Goal: Task Accomplishment & Management: Use online tool/utility

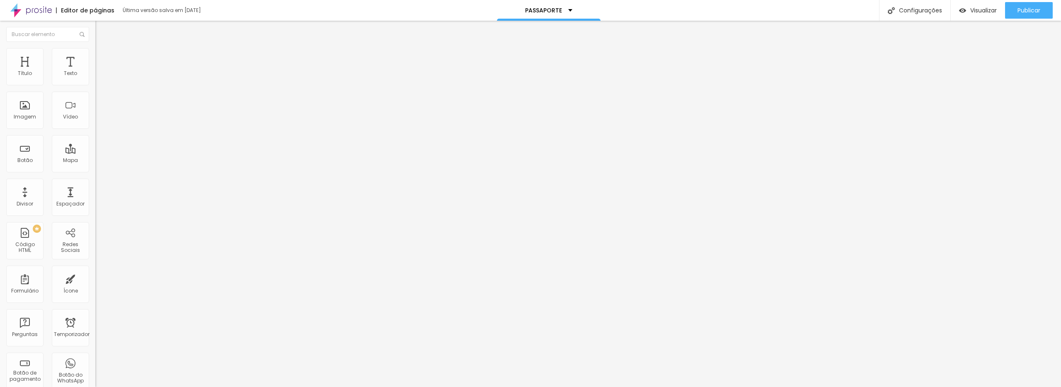
click at [100, 71] on font "Trocar imagem" at bounding box center [120, 67] width 40 height 7
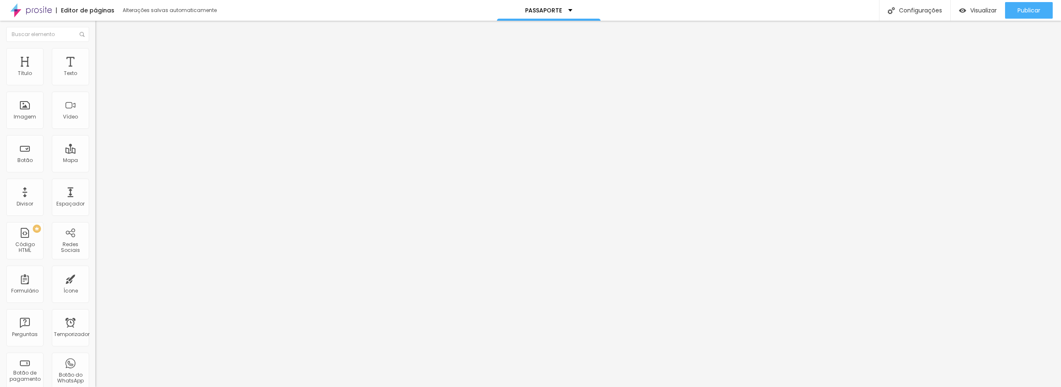
click at [95, 49] on li "Estilo" at bounding box center [142, 52] width 95 height 8
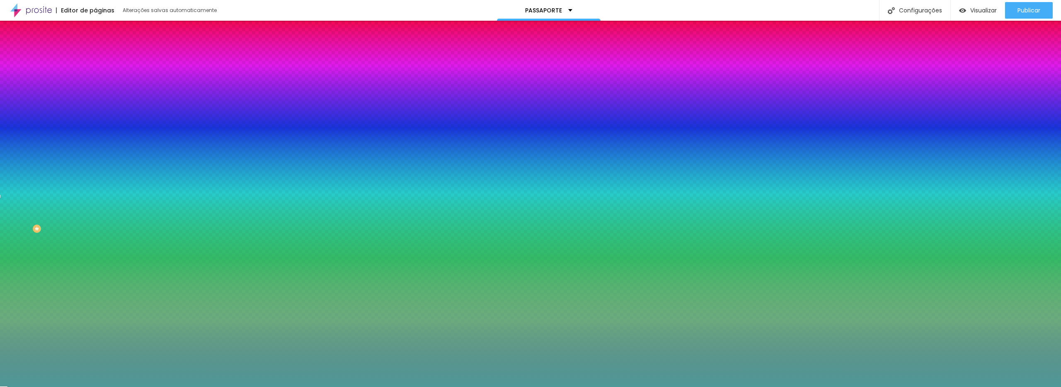
paste input "01"
click at [95, 121] on input "#" at bounding box center [144, 117] width 99 height 8
paste input "3D4C3F"
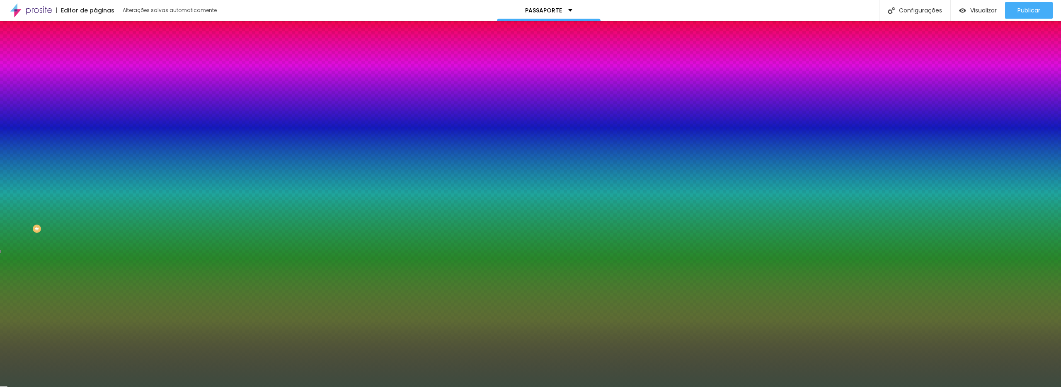
click at [95, 113] on div at bounding box center [142, 113] width 95 height 0
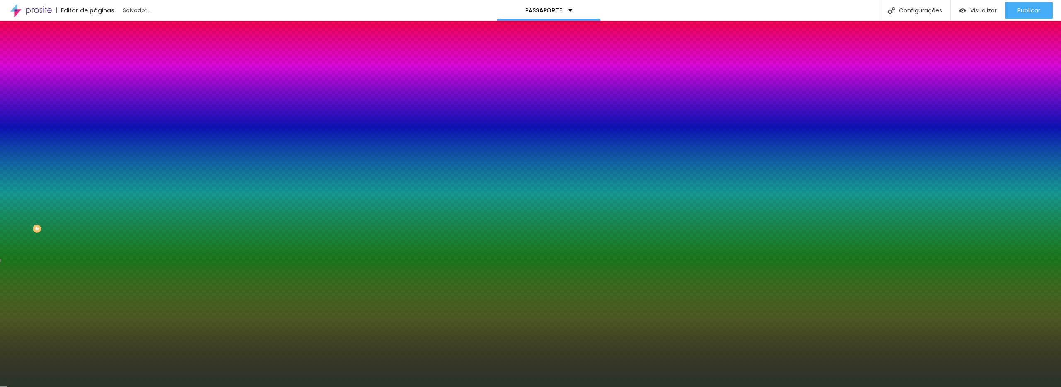
type input "#293529"
drag, startPoint x: 23, startPoint y: 206, endPoint x: 25, endPoint y: 210, distance: 4.6
click at [25, 210] on div at bounding box center [530, 193] width 1061 height 387
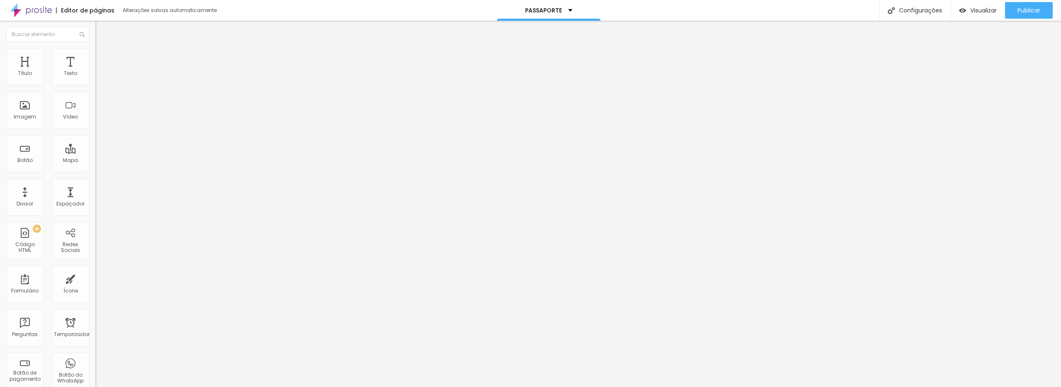
click at [103, 57] on font "Estilo" at bounding box center [109, 53] width 13 height 7
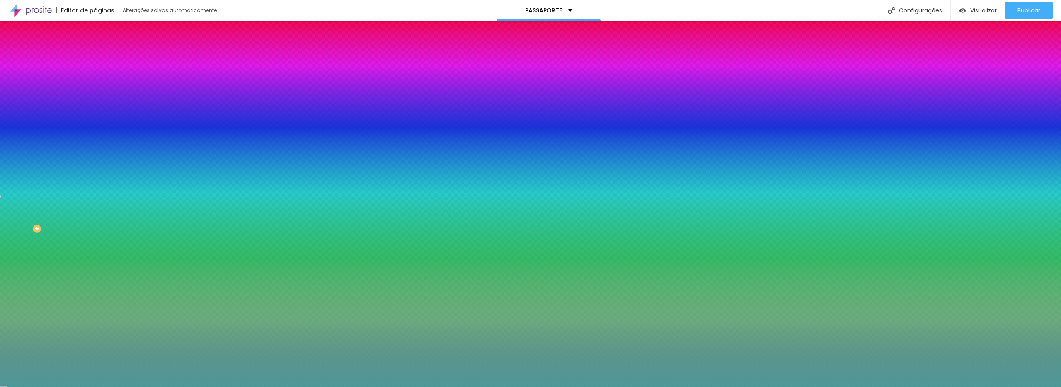
drag, startPoint x: 70, startPoint y: 151, endPoint x: 89, endPoint y: 153, distance: 18.7
click at [95, 121] on div "#4E9998" at bounding box center [142, 117] width 95 height 8
paste input "D2D2D2"
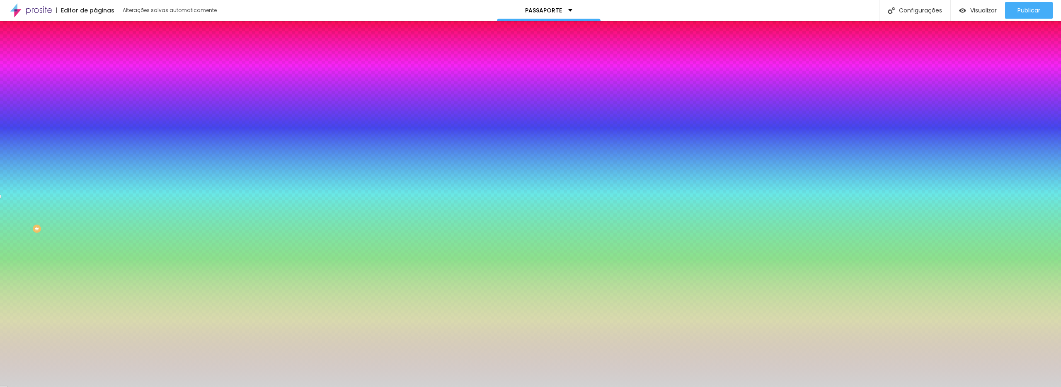
type input "#D2D2D2"
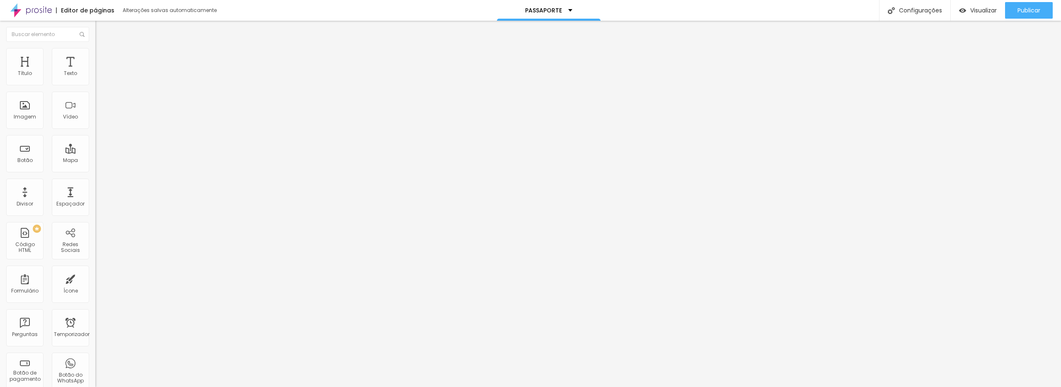
click at [103, 57] on font "Estilo" at bounding box center [109, 53] width 13 height 7
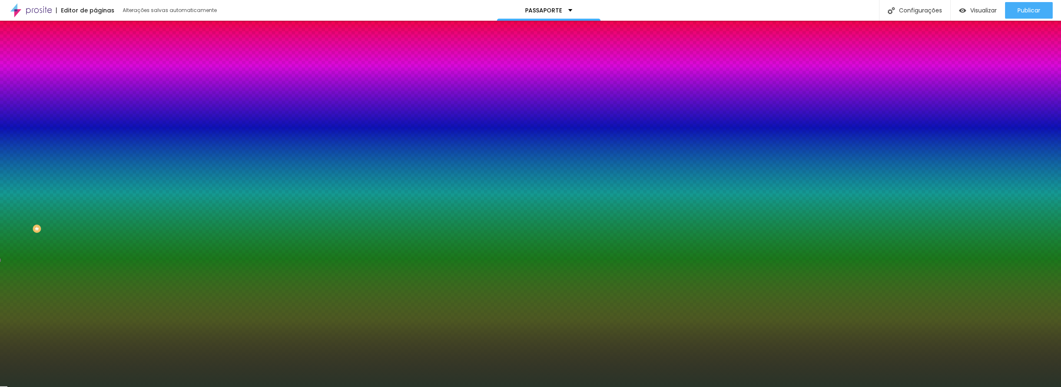
drag, startPoint x: 70, startPoint y: 152, endPoint x: 93, endPoint y: 153, distance: 23.2
click at [95, 153] on div "Imagem de fundo Adicionar imagem Efeito da Imagem Nenhum Nenhum Paralaxe Cor de…" at bounding box center [142, 118] width 95 height 107
type input "#C"
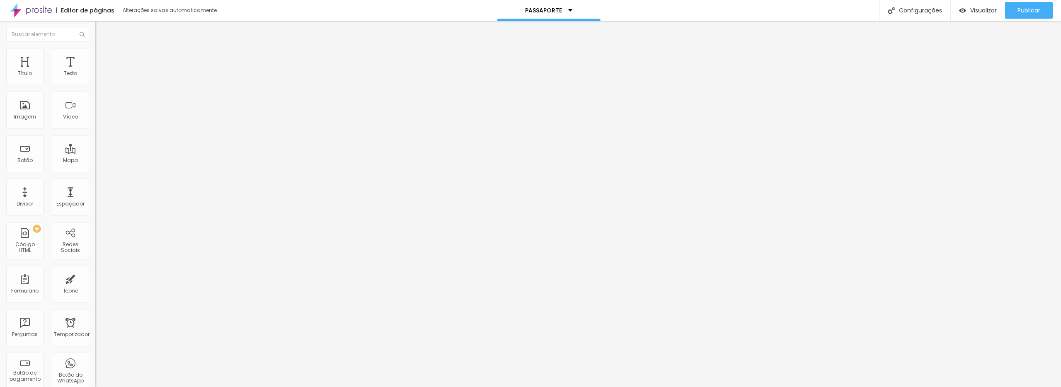
click at [103, 57] on font "Estilo" at bounding box center [109, 53] width 13 height 7
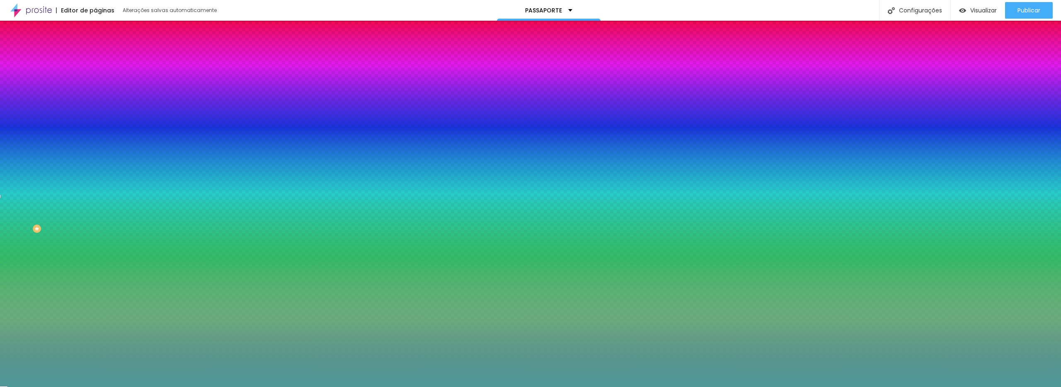
click at [95, 121] on input "#4E9998" at bounding box center [144, 117] width 99 height 8
paste input "293529"
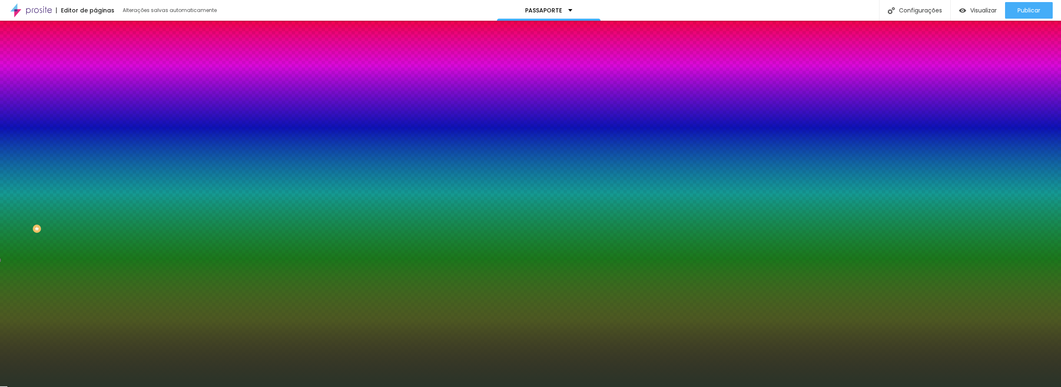
type input "#293529"
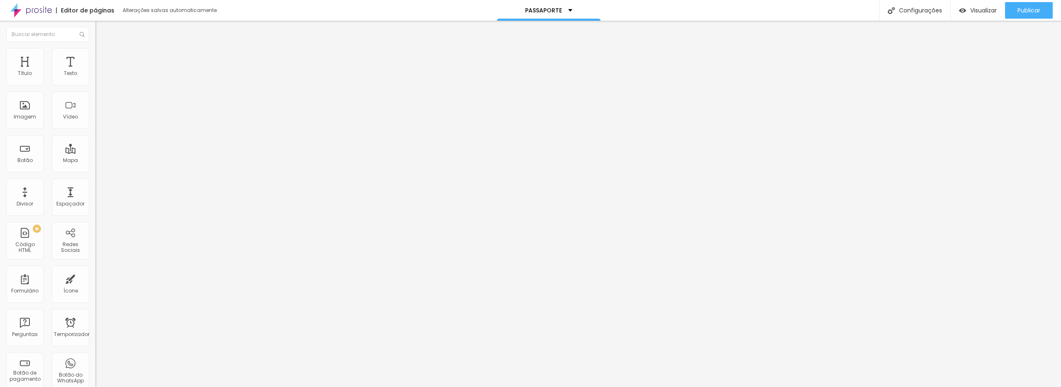
click at [103, 56] on font "Estilo" at bounding box center [109, 53] width 13 height 7
click at [103, 57] on font "Estilo" at bounding box center [109, 53] width 13 height 7
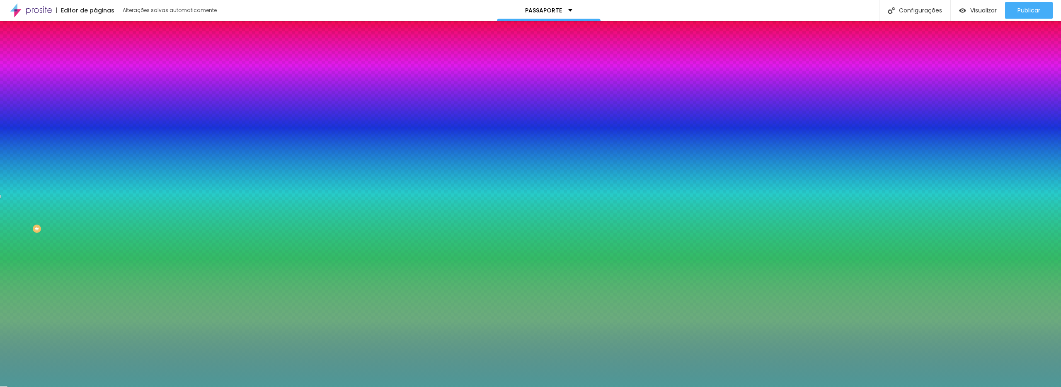
paste input "D2D2D2"
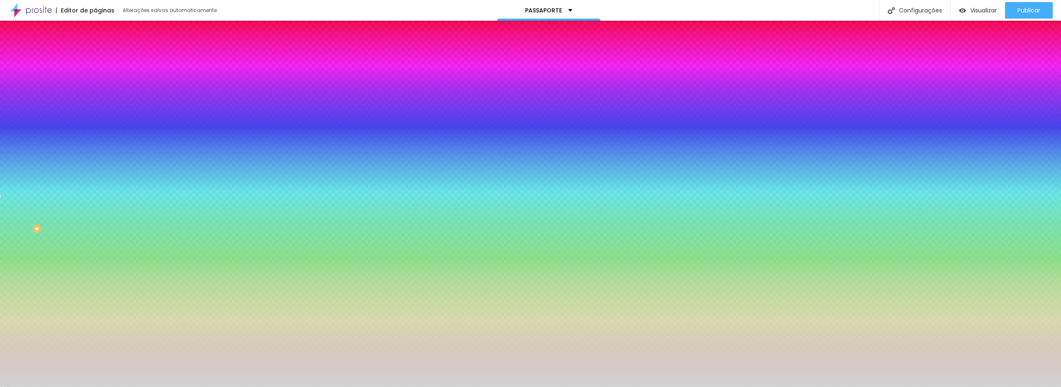
type input "#D2D2D2"
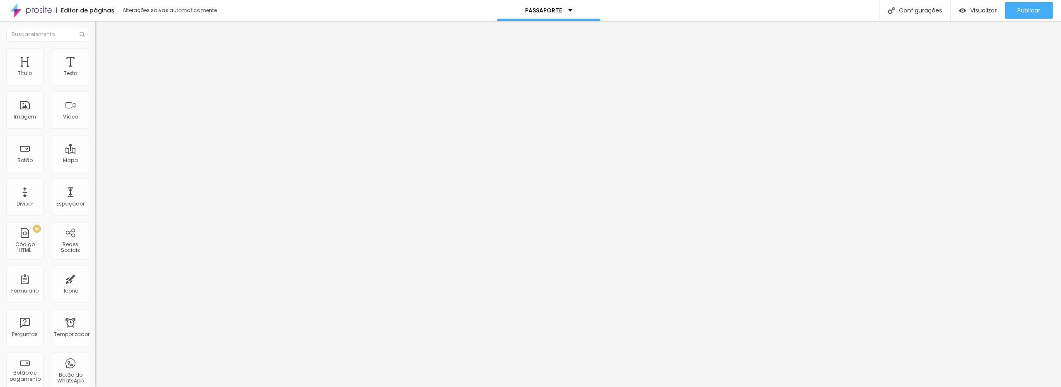
click at [103, 57] on font "Estilo" at bounding box center [109, 53] width 13 height 7
click at [95, 51] on img at bounding box center [98, 51] width 7 height 7
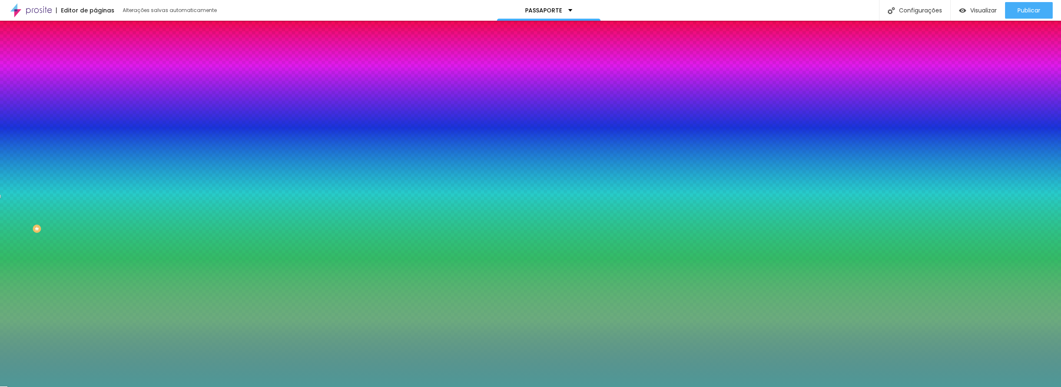
paste input "293529"
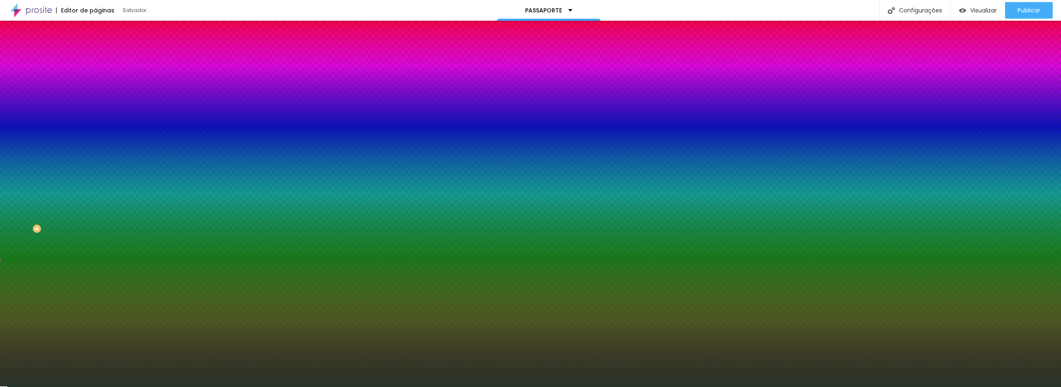
type input "#293529"
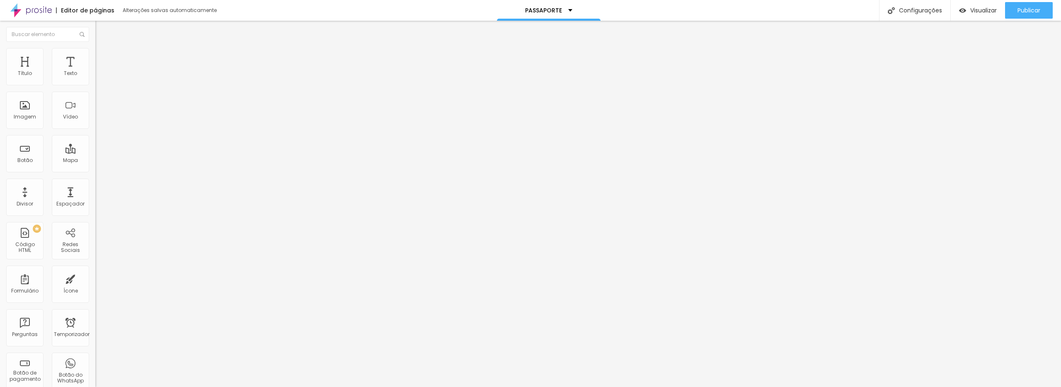
click at [103, 57] on font "Estilo" at bounding box center [109, 53] width 13 height 7
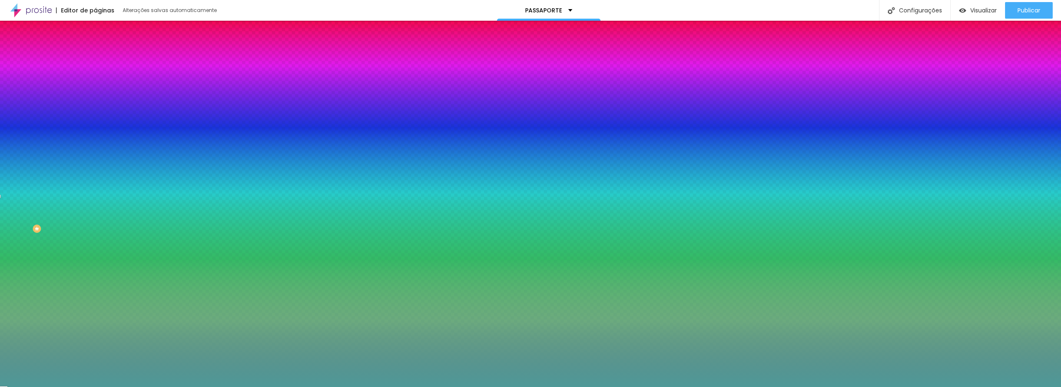
paste input "293529"
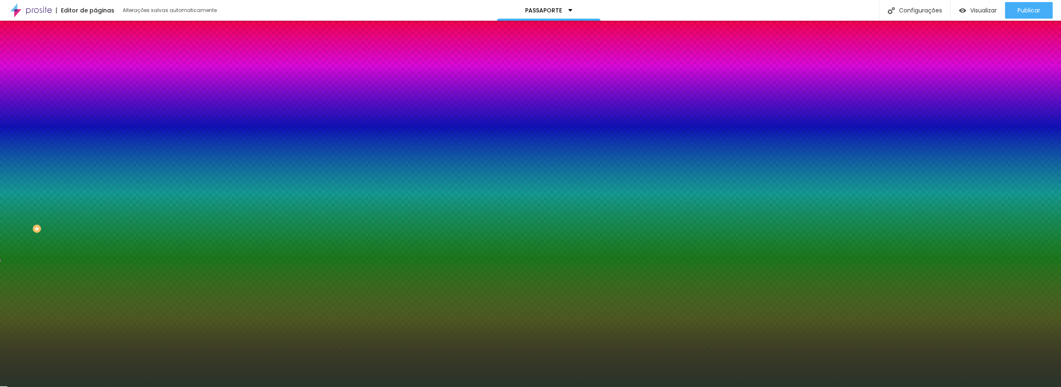
type input "#293529"
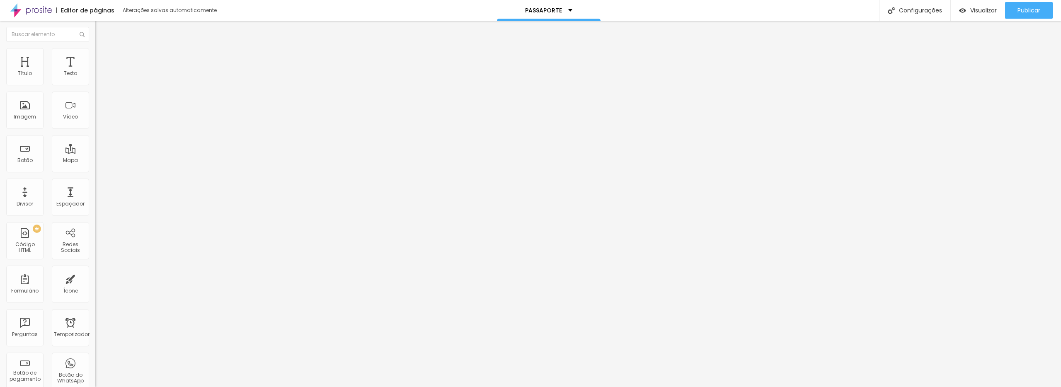
click at [103, 55] on font "Estilo" at bounding box center [109, 53] width 13 height 7
click at [95, 54] on li "Estilo" at bounding box center [142, 52] width 95 height 8
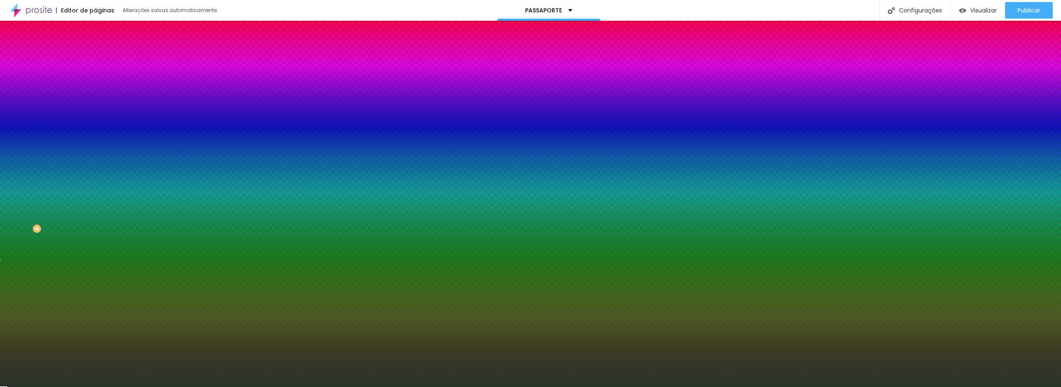
paste input "D2D2D2"
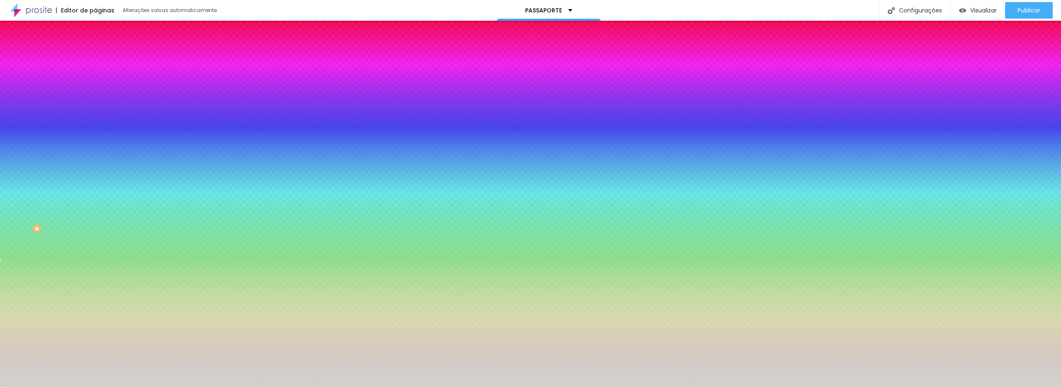
type input "#D2D2D2"
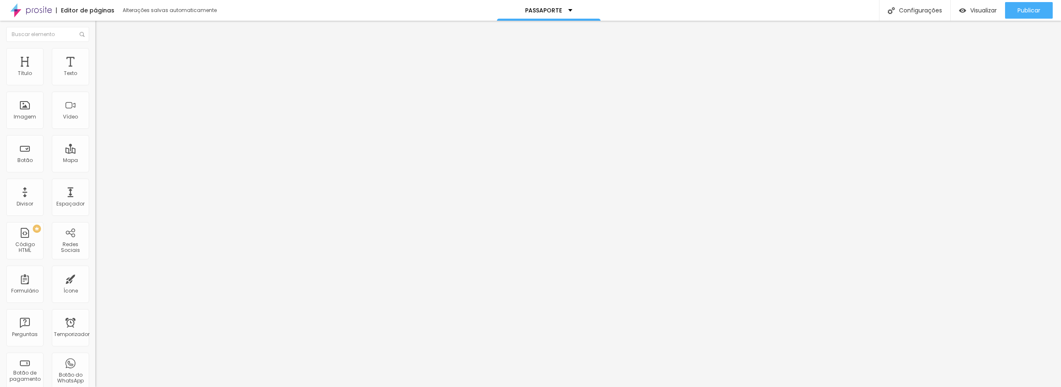
click at [141, 70] on img at bounding box center [143, 67] width 5 height 5
click at [95, 171] on input "[URL][DOMAIN_NAME]" at bounding box center [144, 166] width 99 height 8
click at [95, 216] on div "Editar nulo Conteúdo Estilo Avançado Texto download Alinhamento Tamanho Grande …" at bounding box center [142, 204] width 95 height 366
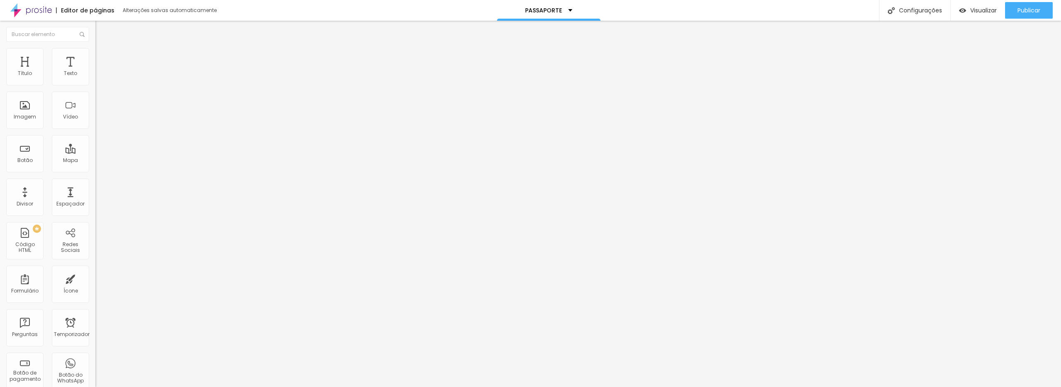
click at [103, 57] on font "Estilo" at bounding box center [109, 53] width 13 height 7
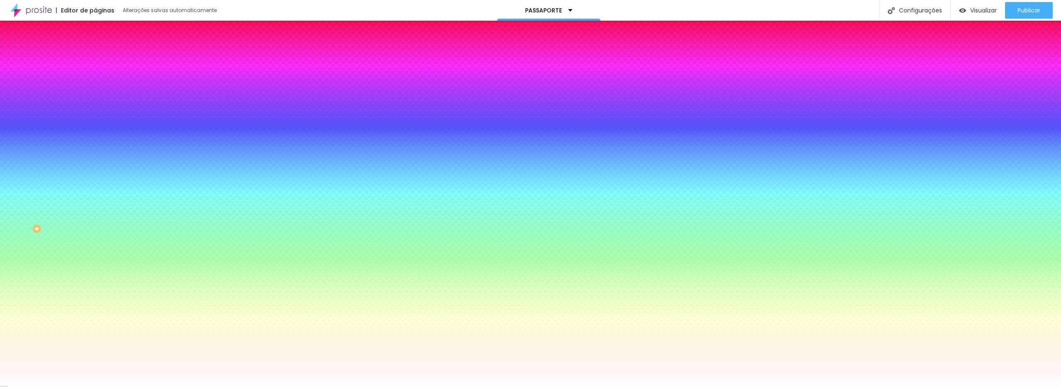
click at [95, 79] on div at bounding box center [142, 79] width 95 height 0
click at [73, 132] on div at bounding box center [530, 193] width 1061 height 387
type input "#00FF4C"
drag, startPoint x: 63, startPoint y: 106, endPoint x: 75, endPoint y: 90, distance: 19.5
click at [95, 87] on div "Cor de fundo Voltar ao padrão #00FF4C" at bounding box center [142, 76] width 95 height 23
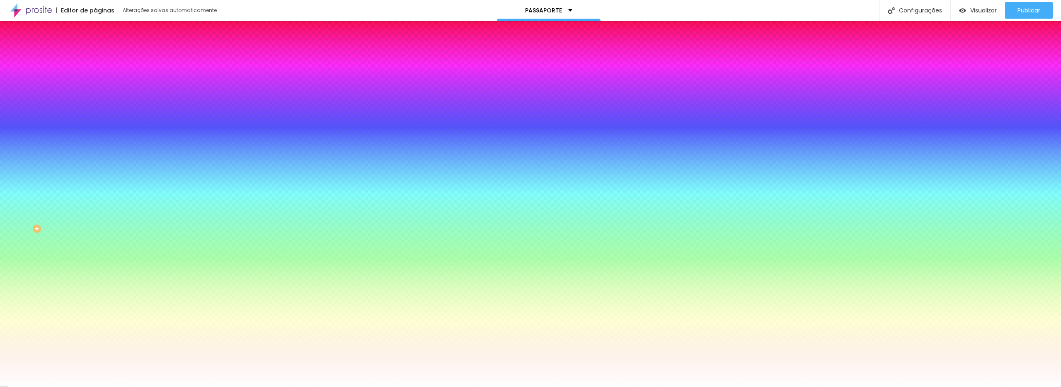
click at [95, 282] on div at bounding box center [142, 282] width 95 height 0
drag, startPoint x: 79, startPoint y: 177, endPoint x: 74, endPoint y: 177, distance: 5.4
click at [95, 282] on input "#403A61" at bounding box center [144, 286] width 99 height 8
paste input "CC0B08"
type input "#CC0B08"
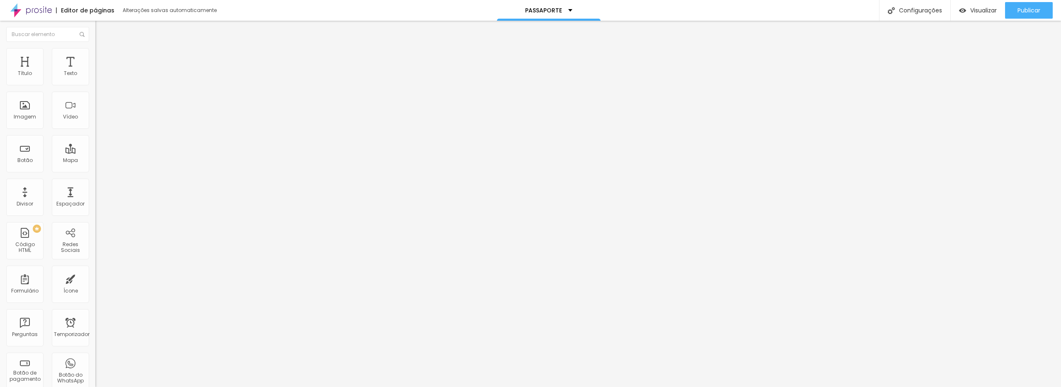
click at [95, 55] on li "Estilo" at bounding box center [142, 52] width 95 height 8
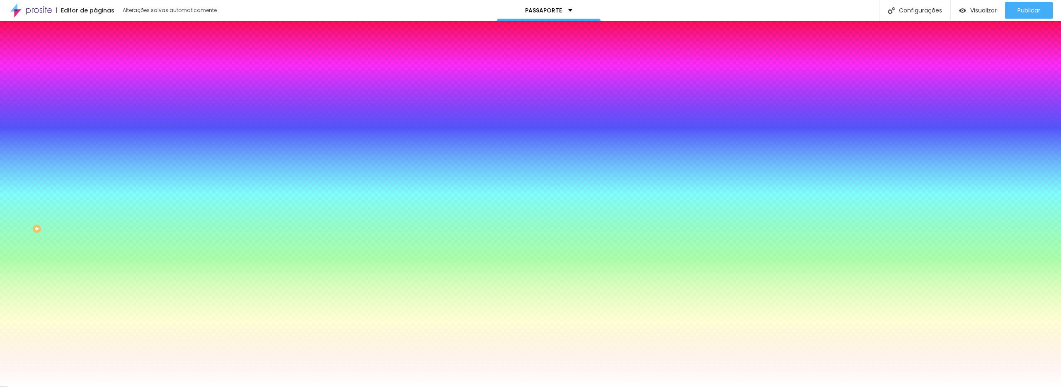
click at [95, 79] on div at bounding box center [142, 79] width 95 height 0
paste input "D4C3F"
type input "#D4C3F"
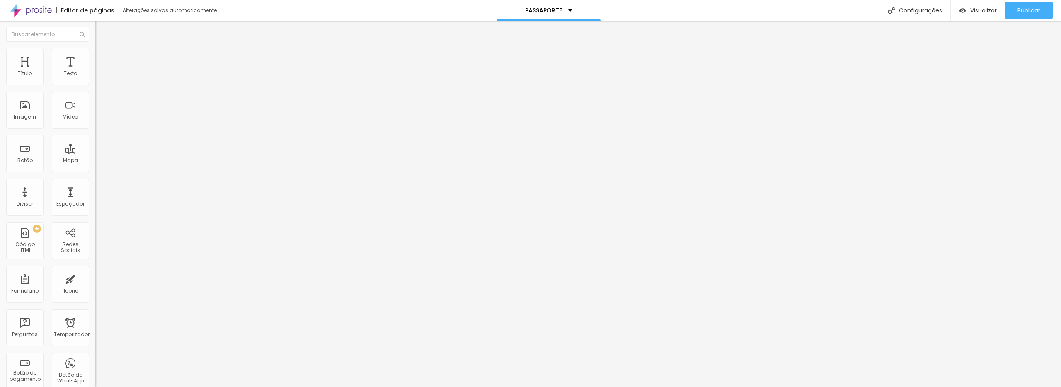
click at [95, 54] on li "Estilo" at bounding box center [142, 52] width 95 height 8
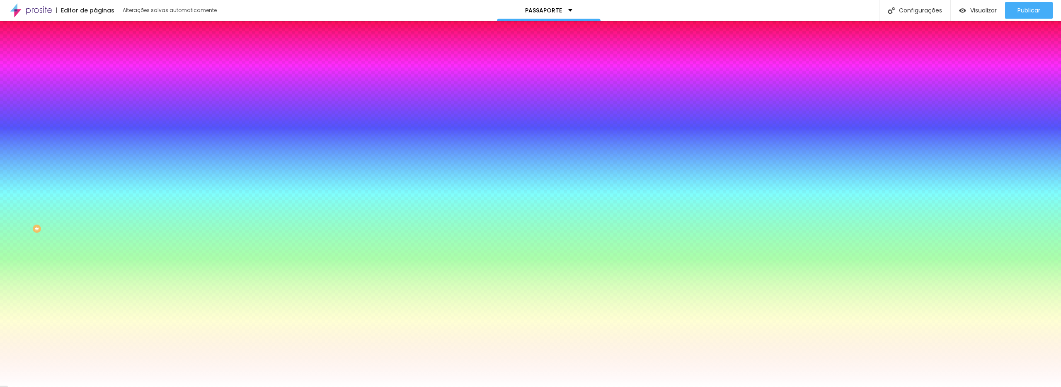
drag, startPoint x: 70, startPoint y: 82, endPoint x: 94, endPoint y: 85, distance: 24.2
click at [95, 85] on div "Cor de fundo Voltar ao padrão #00FF4C Tipografia Voltar ao padrão Borda Voltar …" at bounding box center [142, 200] width 95 height 271
paste input "D4C3F"
click at [95, 97] on div "Tipografia Voltar ao padrão" at bounding box center [142, 98] width 95 height 23
click at [95, 85] on input "#D4C3F" at bounding box center [144, 83] width 99 height 8
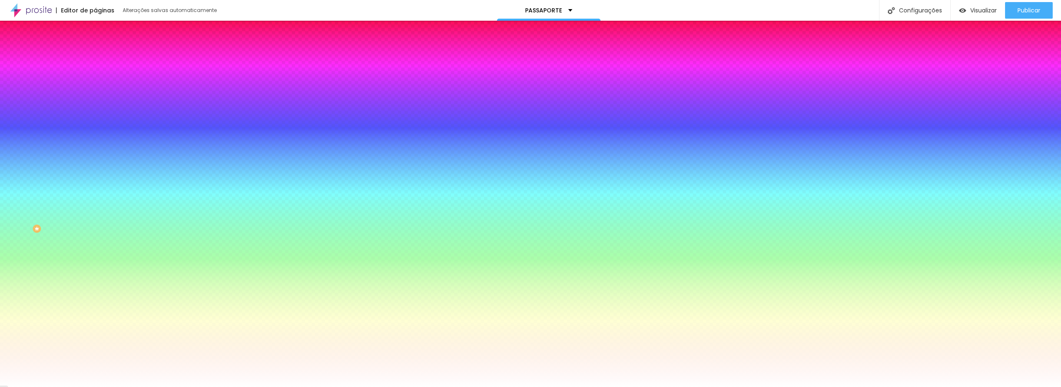
type input "#3D4C3F"
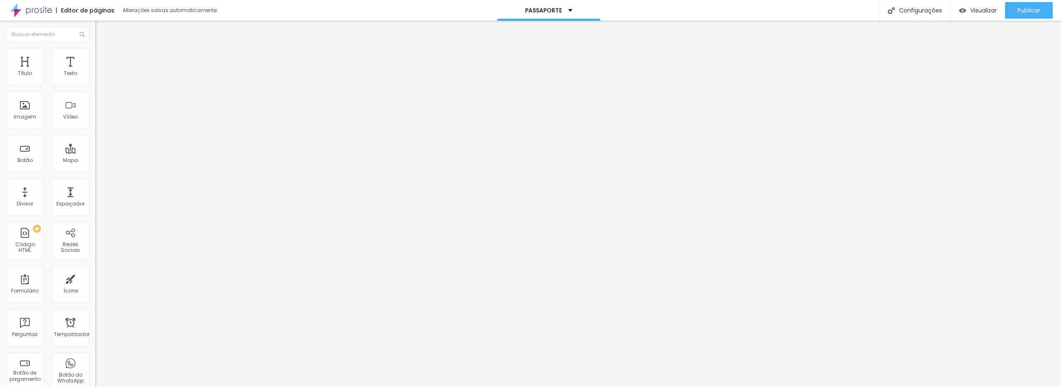
click at [95, 54] on li "Estilo" at bounding box center [142, 52] width 95 height 8
click at [95, 55] on li "Estilo" at bounding box center [142, 52] width 95 height 8
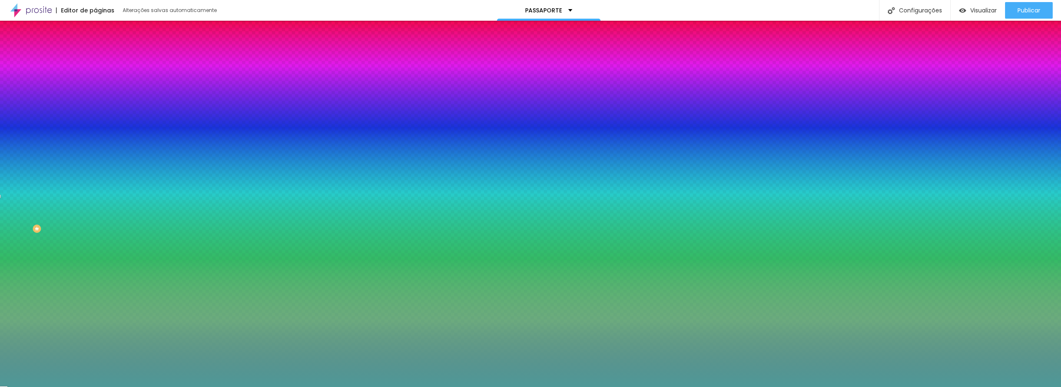
paste input "293529"
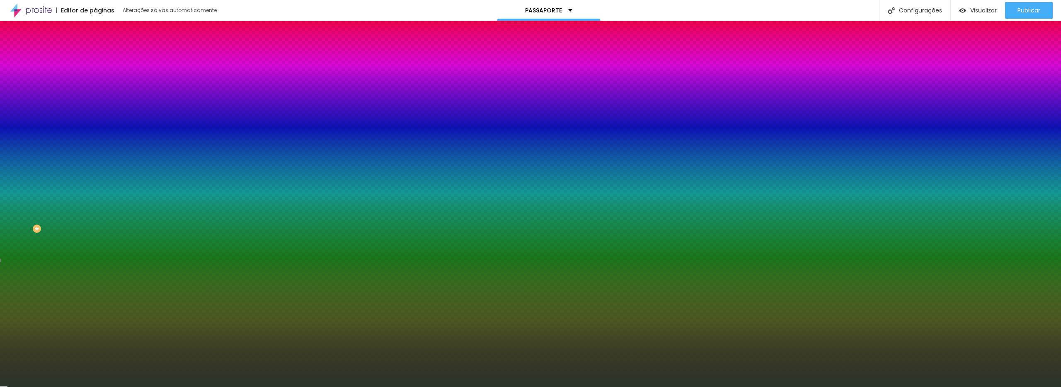
type input "#293529"
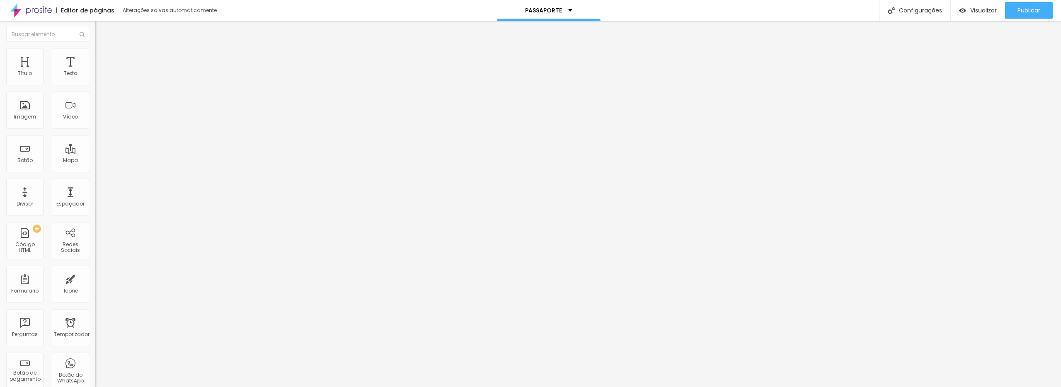
click at [95, 53] on img at bounding box center [98, 51] width 7 height 7
click at [95, 55] on li "Estilo" at bounding box center [142, 52] width 95 height 8
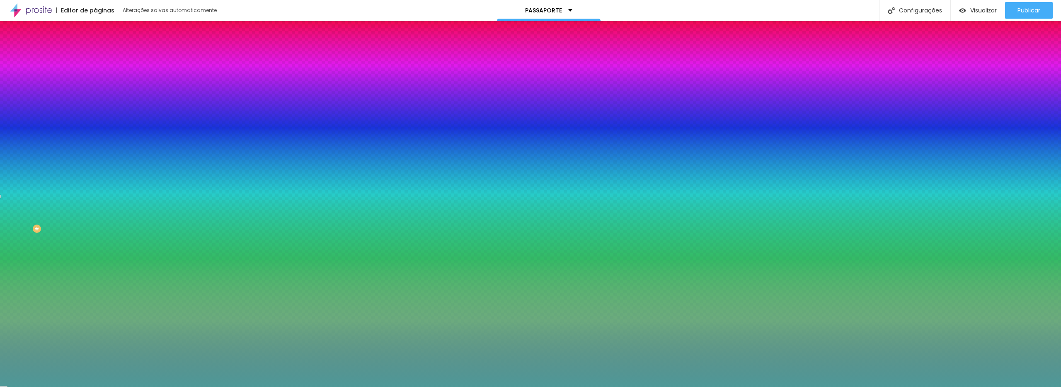
scroll to position [0, 0]
paste input "D2D2D2"
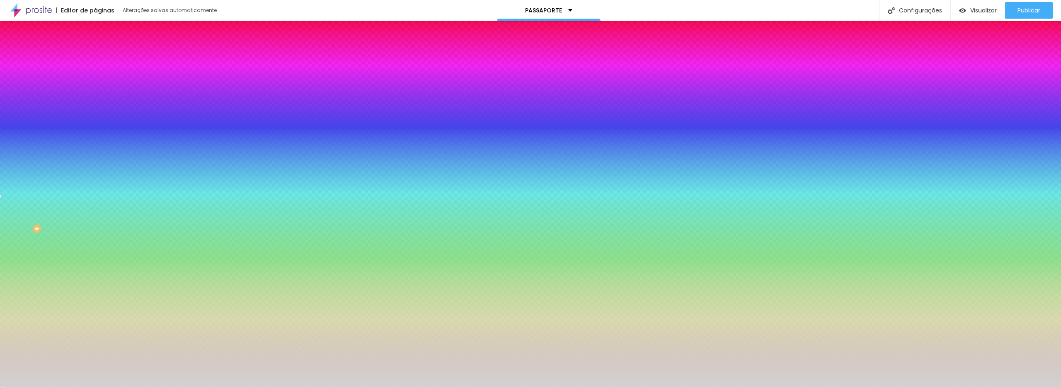
type input "#D2D2D2"
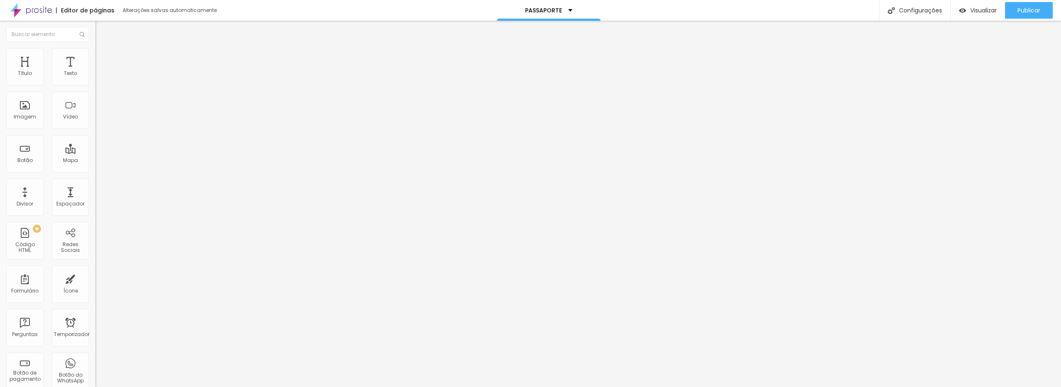
click at [103, 55] on font "Estilo" at bounding box center [109, 53] width 13 height 7
click at [95, 49] on li "Estilo" at bounding box center [142, 52] width 95 height 8
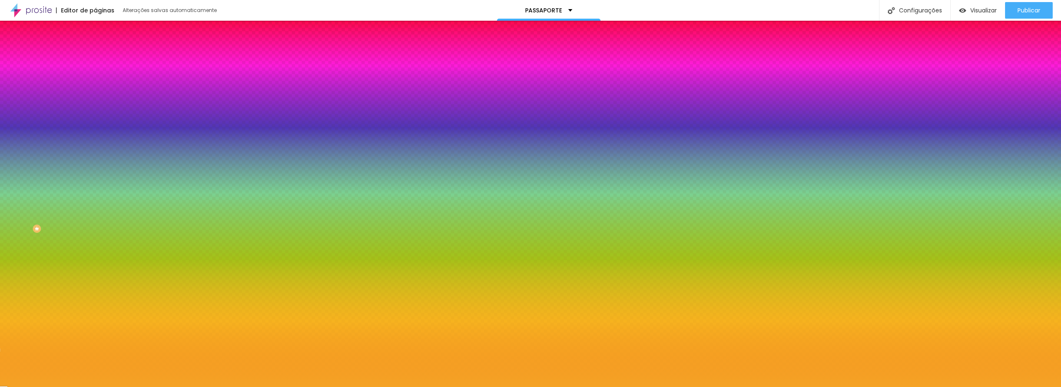
paste input "293529"
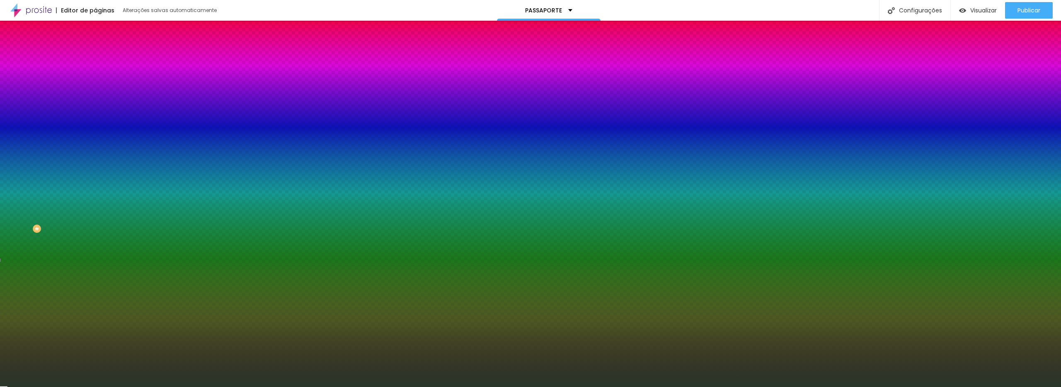
type input "#293529"
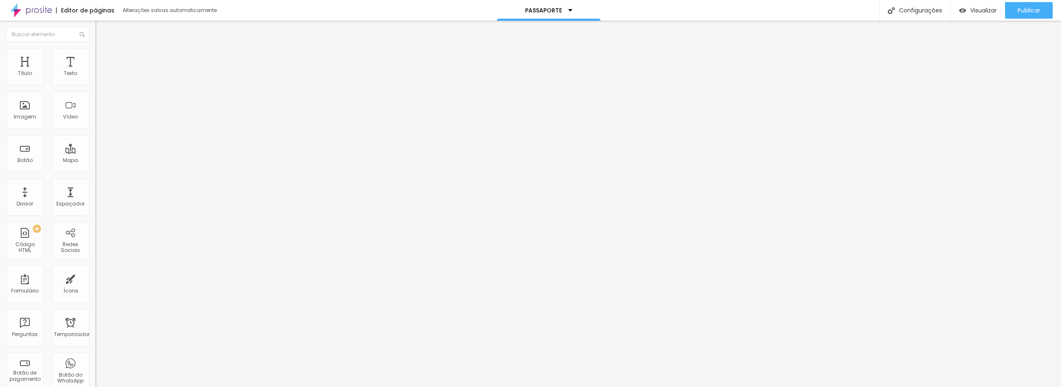
click at [95, 54] on li "Estilo" at bounding box center [142, 52] width 95 height 8
click at [103, 56] on font "Estilo" at bounding box center [109, 53] width 13 height 7
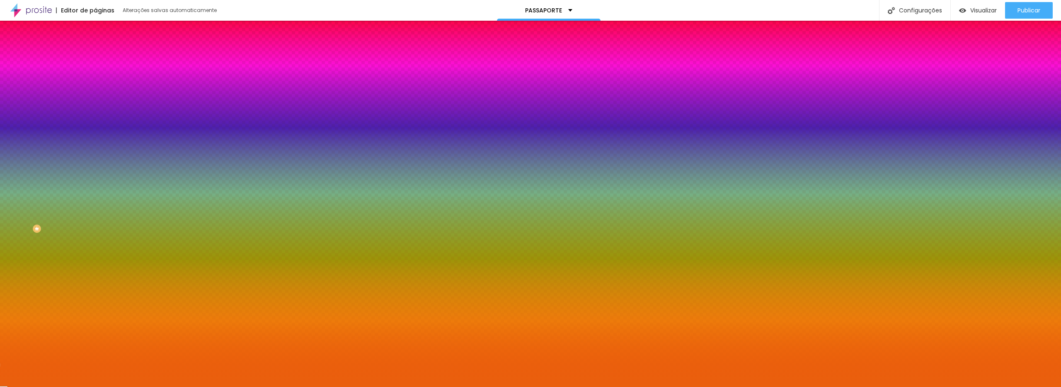
paste input "D2D2D2"
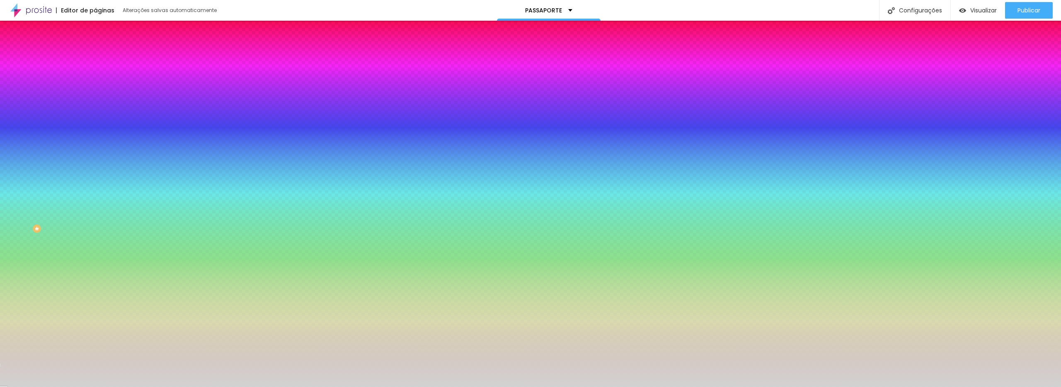
type input "#D2D2D2"
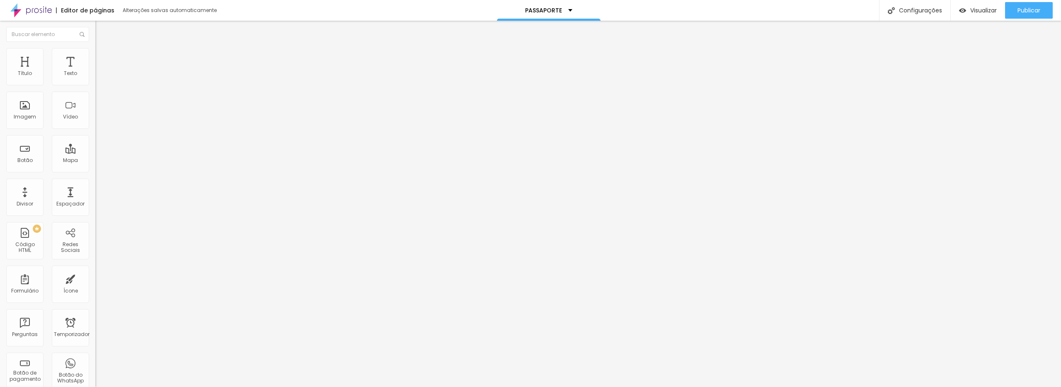
click at [95, 52] on ul "Conteúdo Estilo Avançado" at bounding box center [142, 52] width 95 height 25
click at [95, 55] on li "Estilo" at bounding box center [142, 52] width 95 height 8
click at [103, 58] on font "Avançado" at bounding box center [116, 61] width 27 height 7
click at [103, 57] on font "Estilo" at bounding box center [109, 53] width 13 height 7
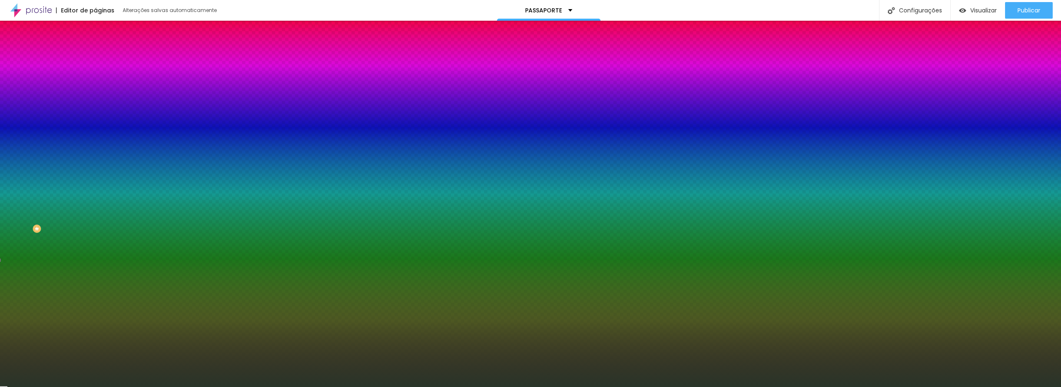
click at [95, 56] on li "Avançado" at bounding box center [142, 60] width 95 height 8
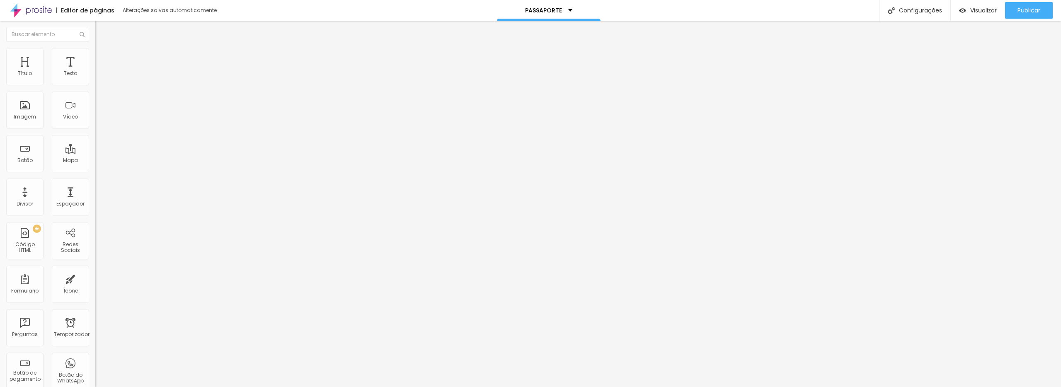
type input "7"
type input "12"
type input "13"
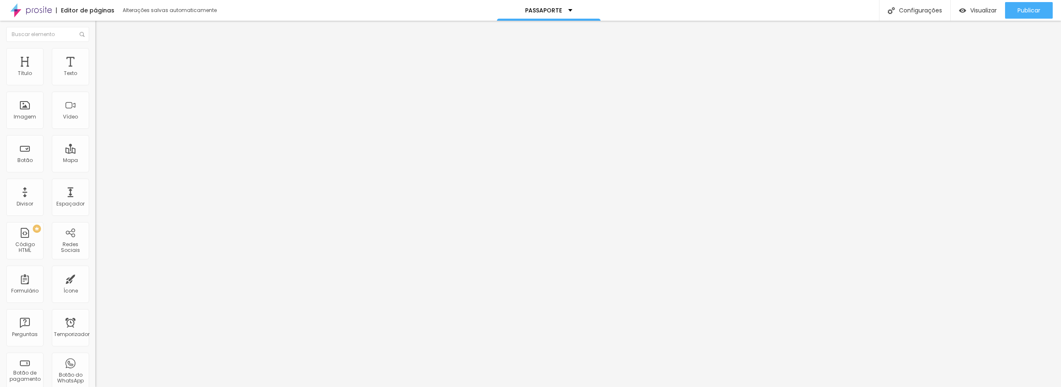
type input "13"
type input "15"
type input "16"
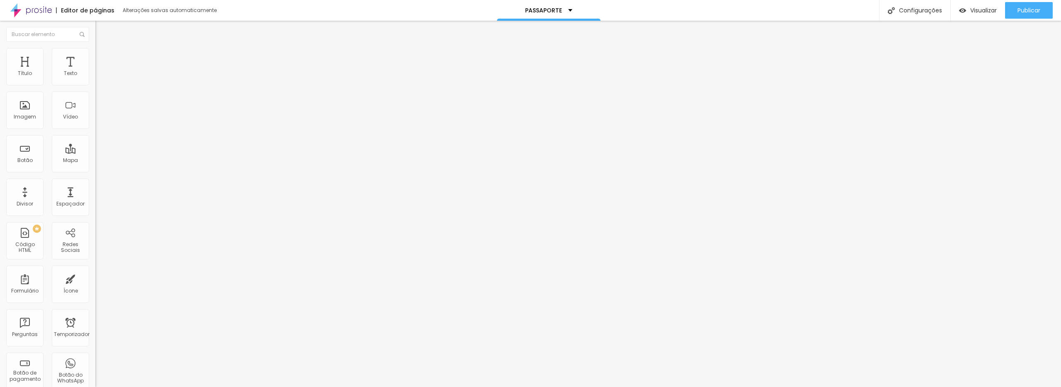
type input "18"
type input "20"
type input "25"
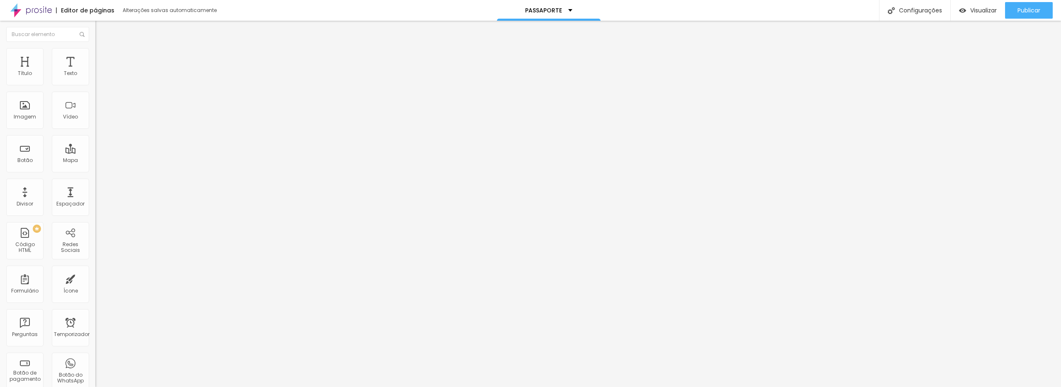
type input "25"
type input "28"
type input "29"
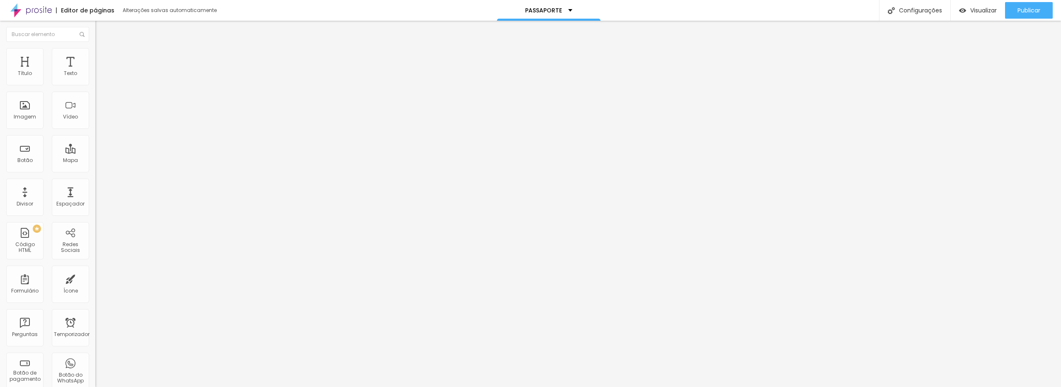
type input "34"
type input "36"
type input "38"
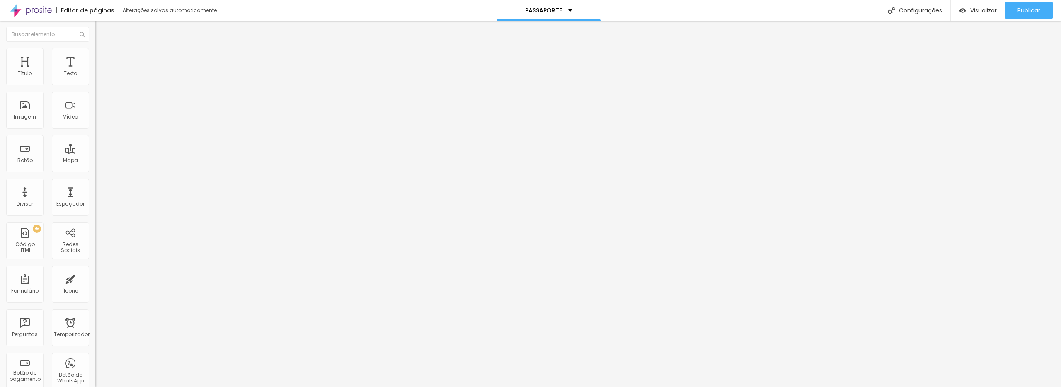
type input "38"
type input "39"
type input "41"
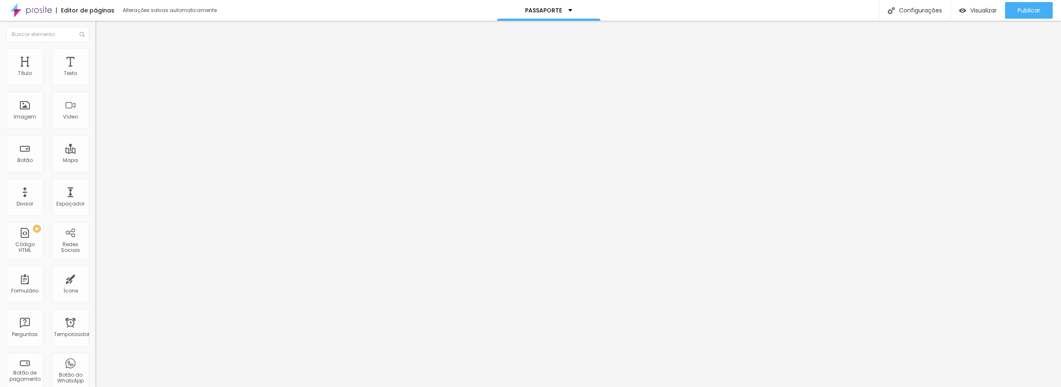
type input "42"
type input "41"
type input "34"
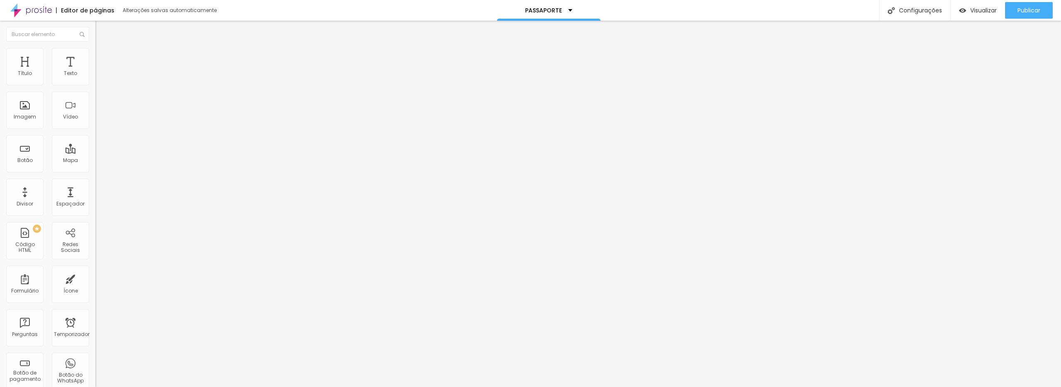
type input "34"
type input "25"
type input "19"
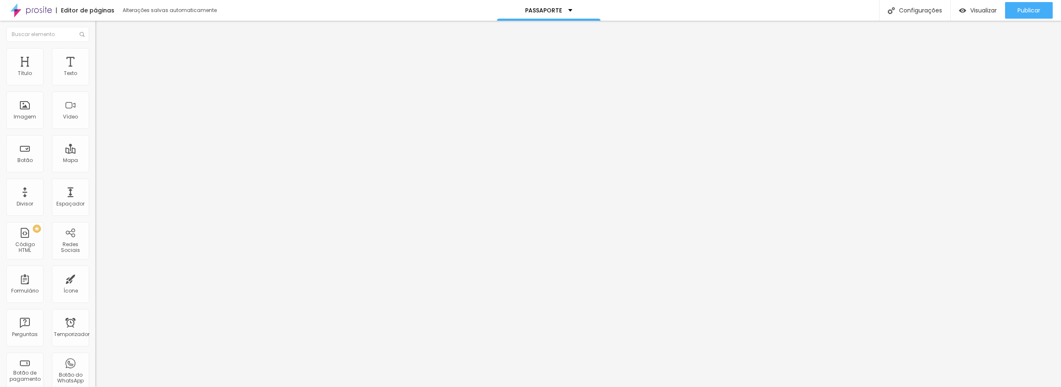
type input "4"
type input "0"
drag, startPoint x: 18, startPoint y: 98, endPoint x: 11, endPoint y: 96, distance: 7.7
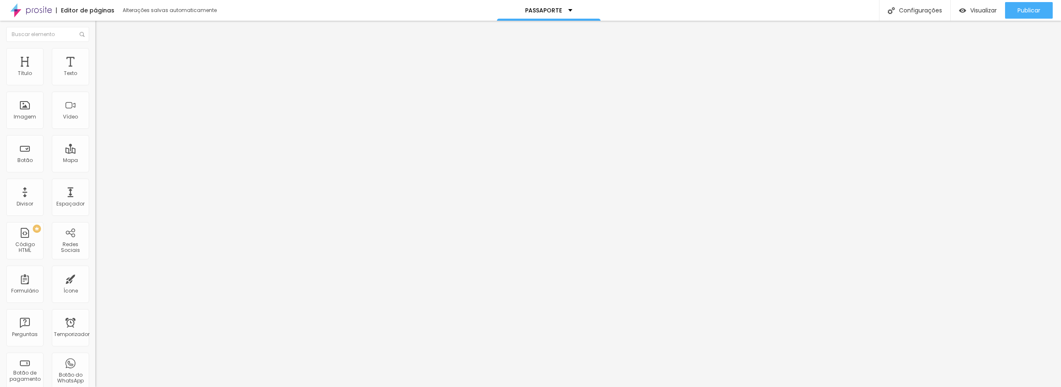
click at [95, 278] on input "range" at bounding box center [121, 281] width 53 height 7
click at [95, 161] on input "range" at bounding box center [121, 164] width 53 height 7
click at [103, 56] on font "Estilo" at bounding box center [109, 53] width 13 height 7
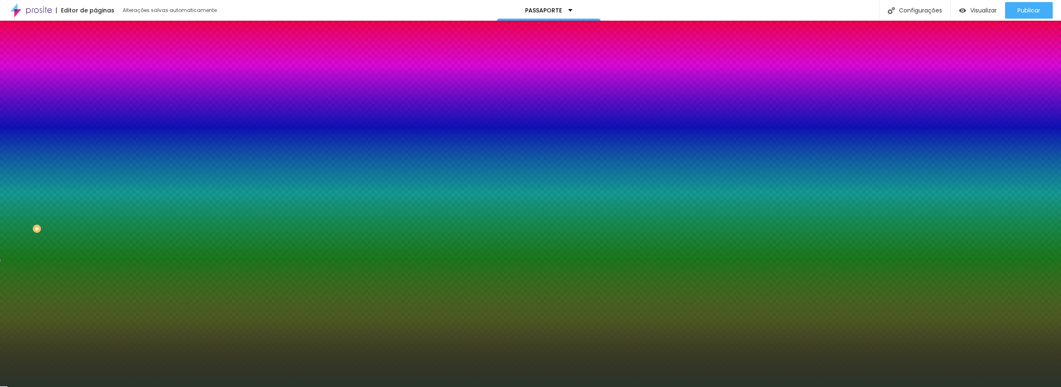
click at [103, 49] on font "Conteúdo" at bounding box center [116, 45] width 26 height 7
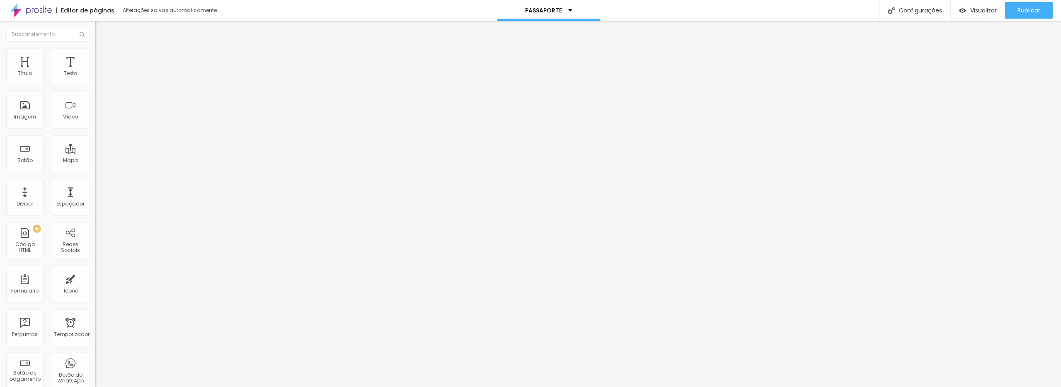
click at [95, 75] on span "Encaixotado" at bounding box center [111, 71] width 32 height 7
click at [95, 88] on span "Completo" at bounding box center [107, 84] width 25 height 7
click at [95, 80] on div "Encaixotado" at bounding box center [142, 77] width 95 height 5
click at [146, 387] on div at bounding box center [530, 392] width 1061 height 0
click at [95, 56] on img at bounding box center [98, 59] width 7 height 7
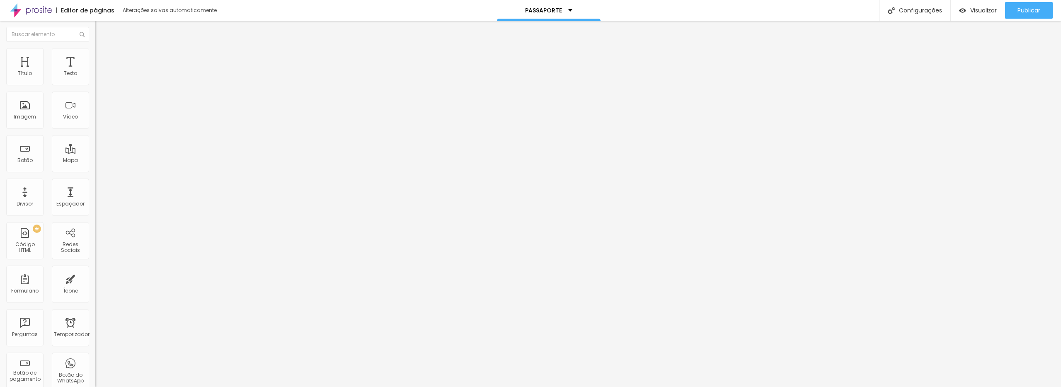
type input "10"
type input "13"
type input "15"
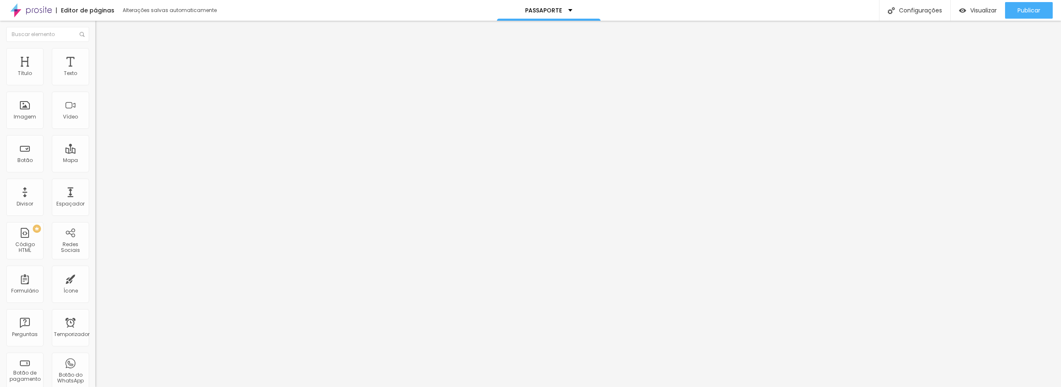
type input "15"
type input "16"
type input "20"
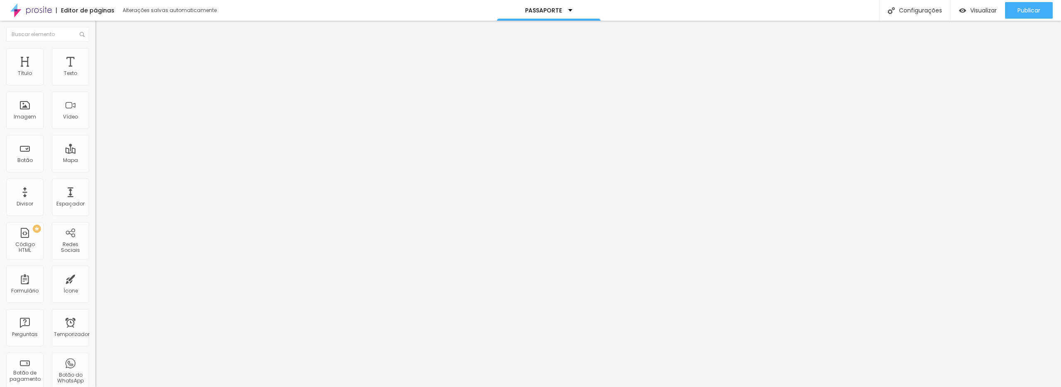
type input "21"
type input "26"
type input "29"
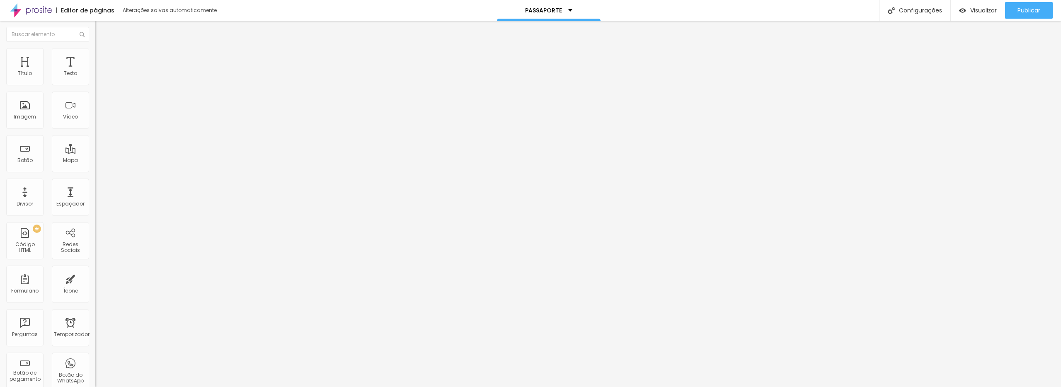
type input "29"
type input "33"
type input "36"
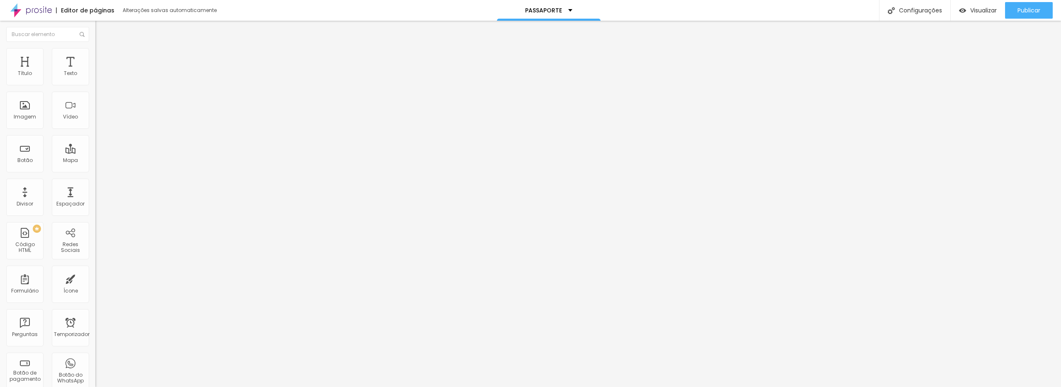
type input "39"
type input "42"
type input "46"
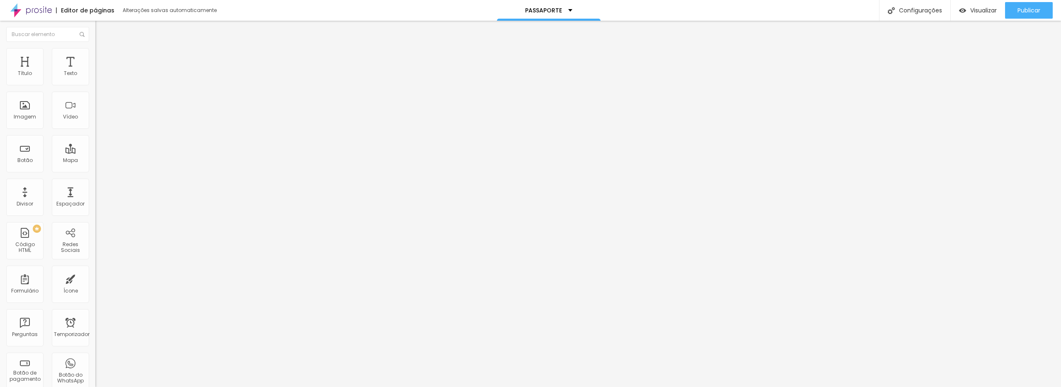
type input "46"
type input "47"
type input "49"
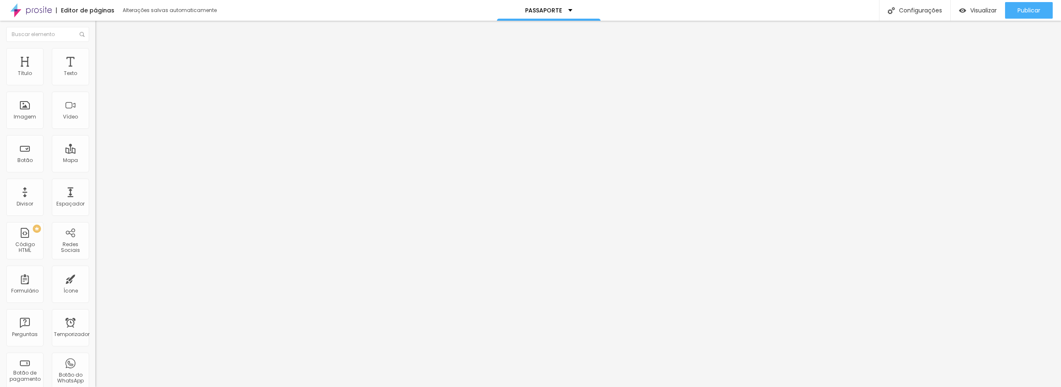
type input "50"
type input "46"
type input "41"
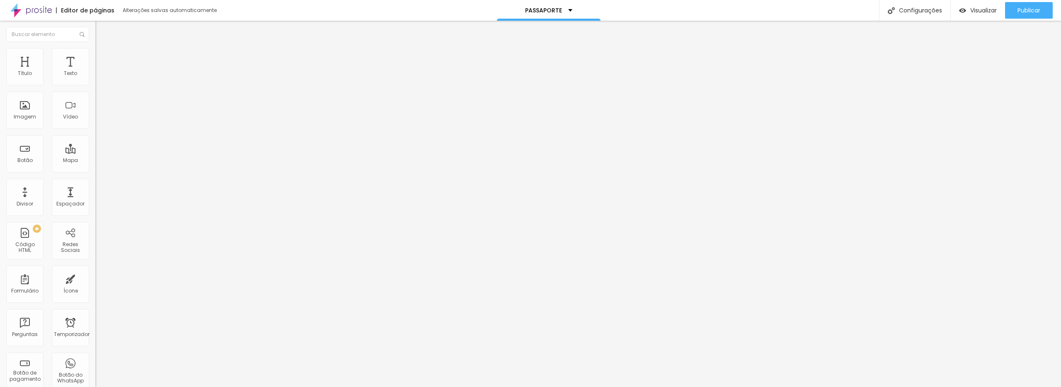
type input "41"
type input "34"
type input "24"
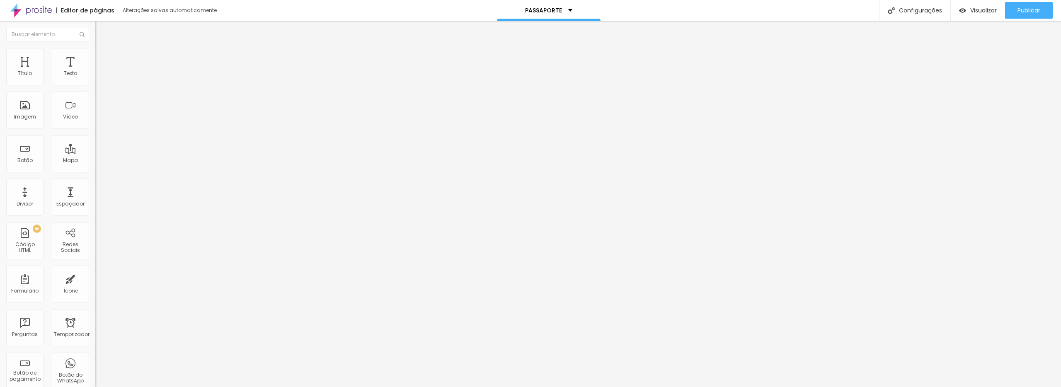
type input "18"
type input "11"
type input "6"
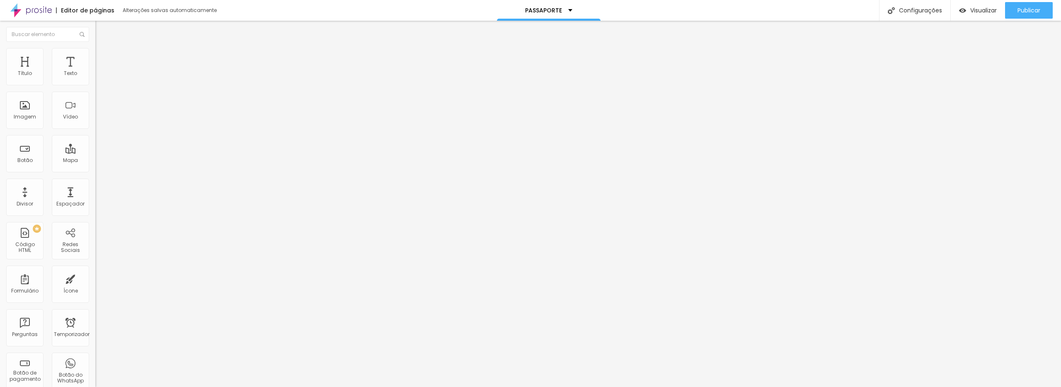
type input "6"
type input "3"
type input "0"
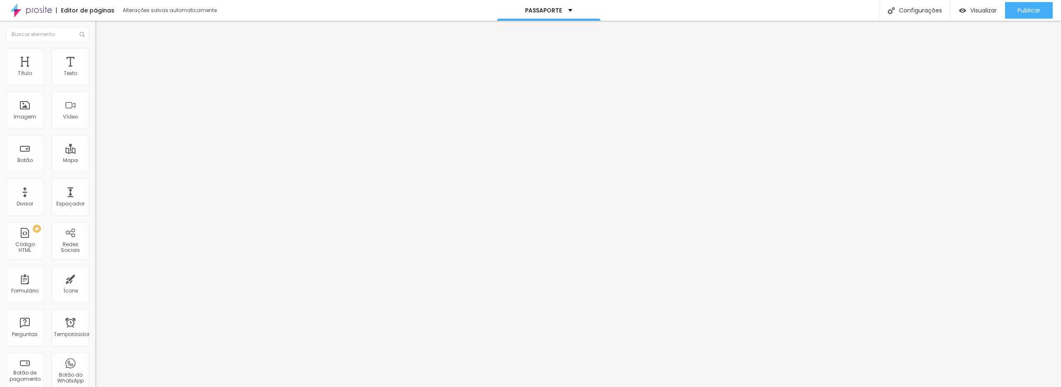
drag, startPoint x: 17, startPoint y: 96, endPoint x: 7, endPoint y: 96, distance: 9.9
click at [95, 278] on input "range" at bounding box center [121, 281] width 53 height 7
click at [103, 57] on font "Estilo" at bounding box center [109, 53] width 13 height 7
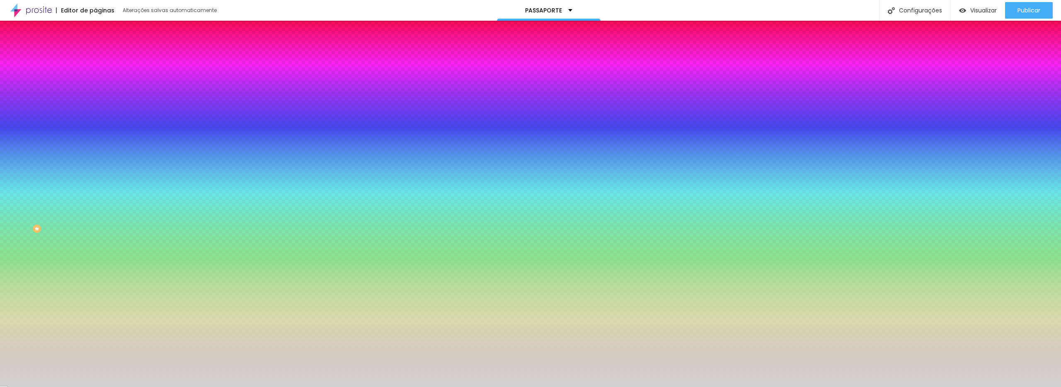
click at [103, 49] on font "Conteúdo" at bounding box center [116, 45] width 26 height 7
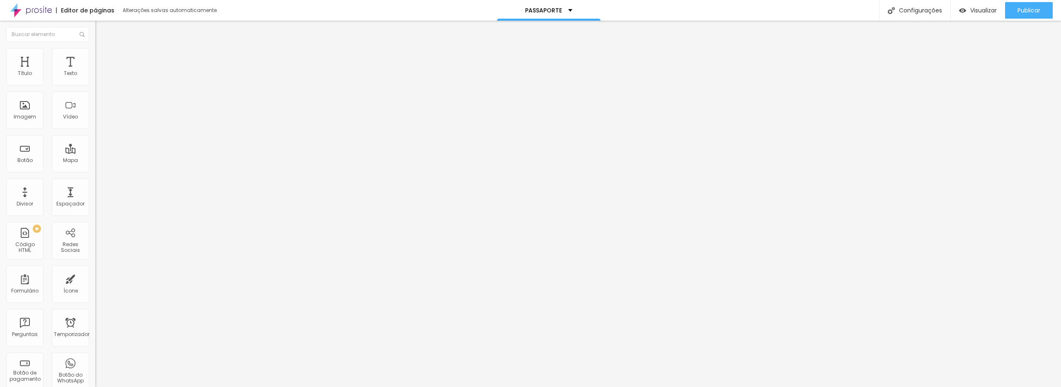
click at [95, 56] on li "Avançado" at bounding box center [142, 60] width 95 height 8
click at [102, 31] on img "button" at bounding box center [105, 30] width 7 height 7
click at [103, 59] on font "Avançado" at bounding box center [116, 61] width 27 height 7
type input "15"
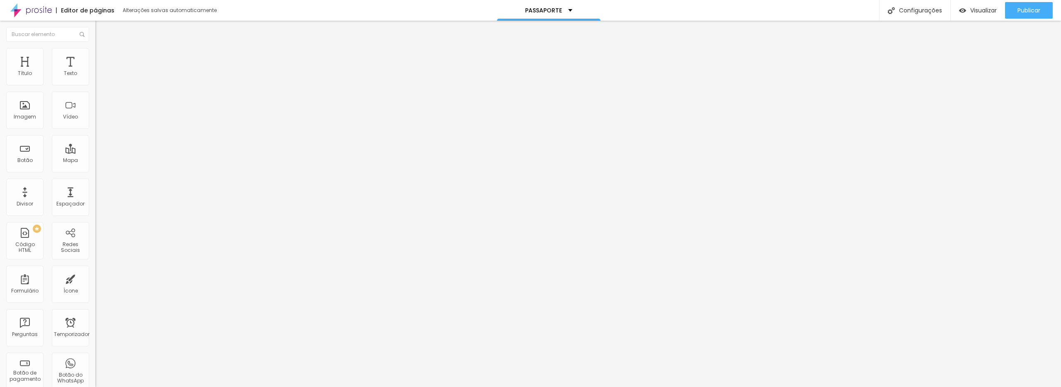
type input "20"
type input "25"
type input "30"
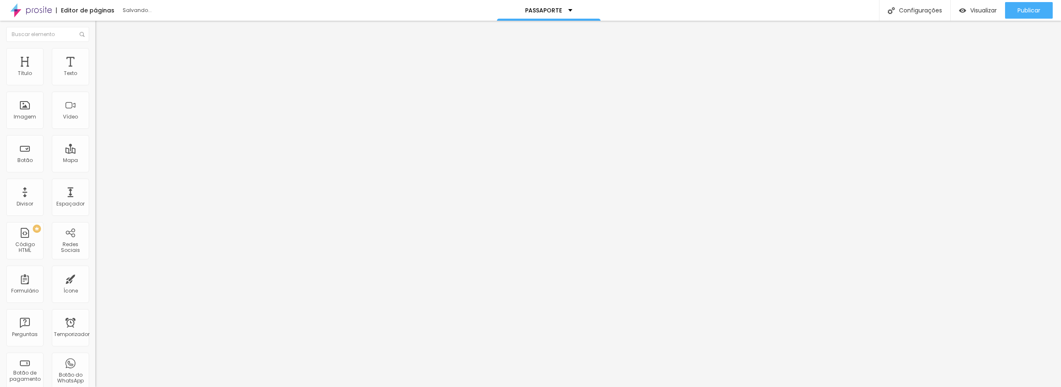
type input "30"
type input "35"
type input "40"
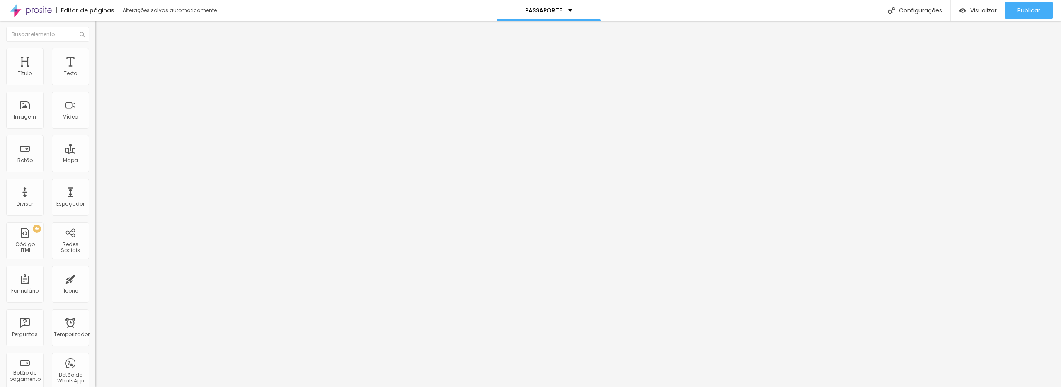
type input "45"
type input "50"
type input "40"
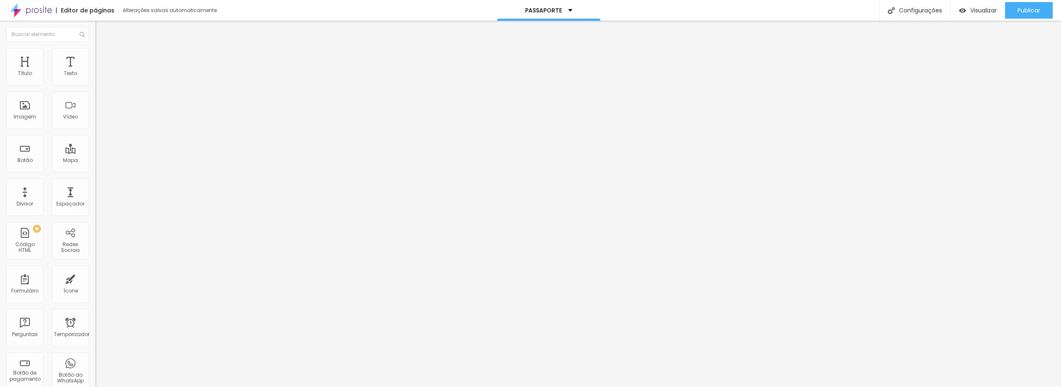
type input "40"
type input "20"
type input "5"
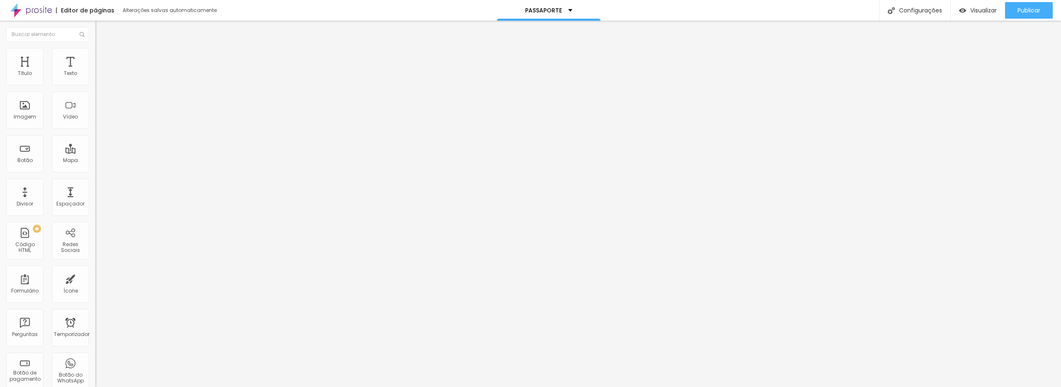
type input "0"
drag, startPoint x: 34, startPoint y: 81, endPoint x: 0, endPoint y: 101, distance: 40.0
type input "0"
click at [95, 161] on input "range" at bounding box center [121, 164] width 53 height 7
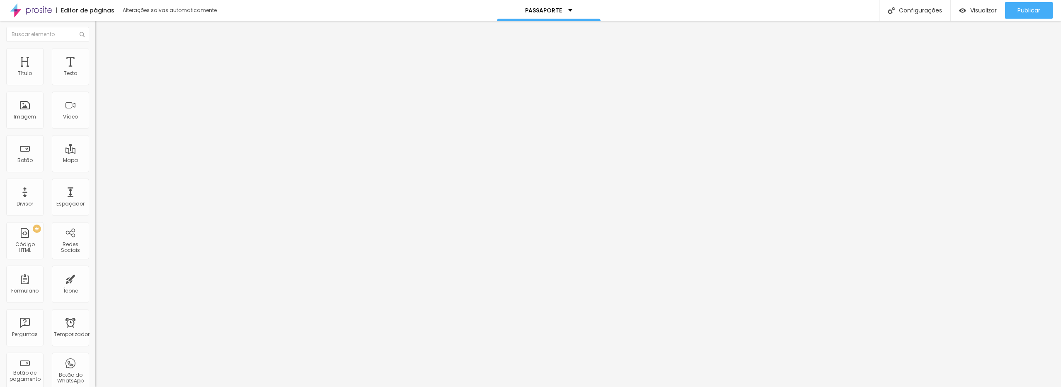
click at [103, 57] on font "Estilo" at bounding box center [109, 53] width 13 height 7
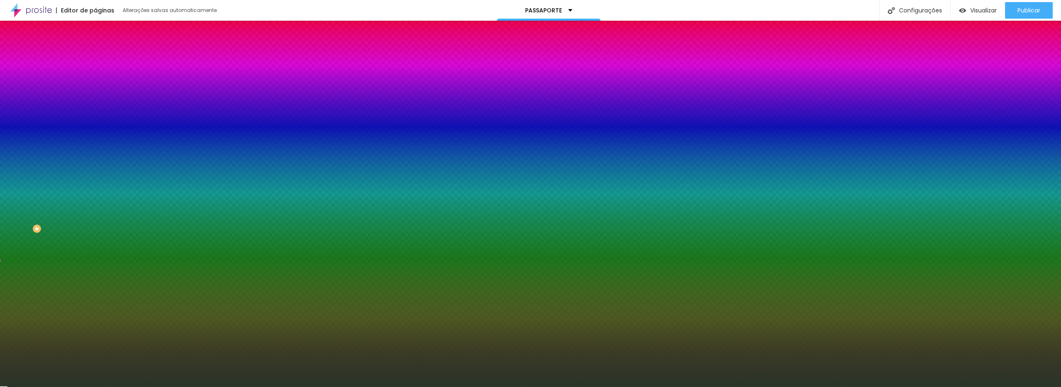
click at [103, 58] on font "Avançado" at bounding box center [116, 61] width 27 height 7
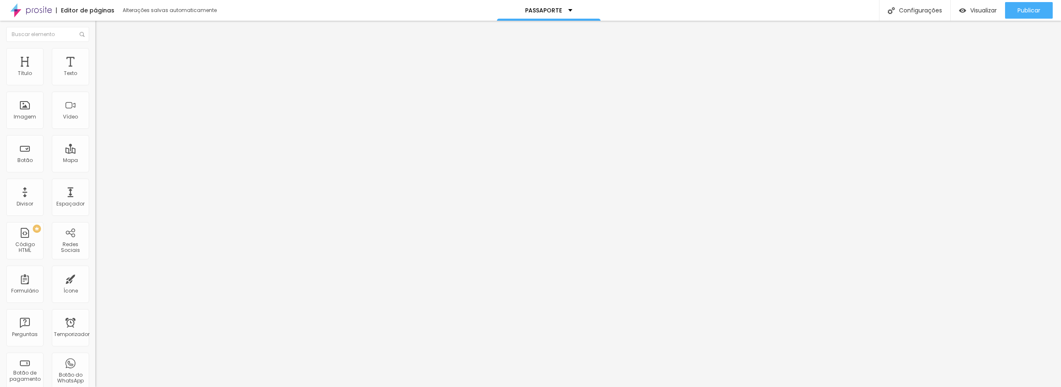
click at [95, 56] on li "Estilo" at bounding box center [142, 52] width 95 height 8
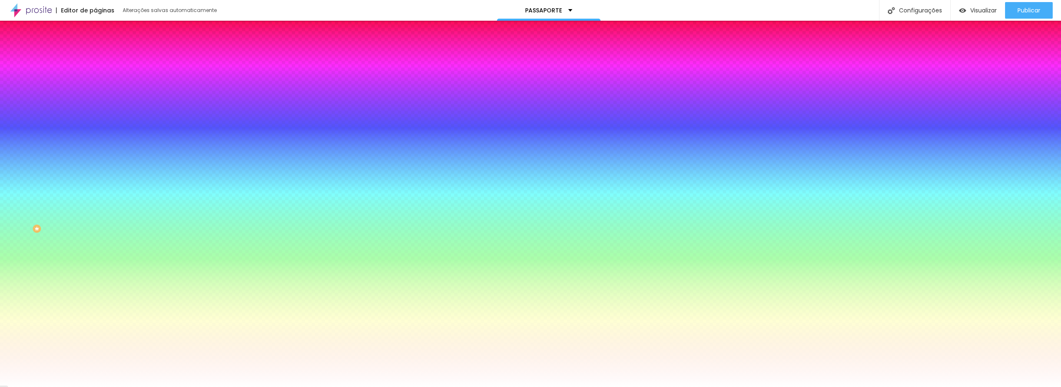
click at [95, 56] on li "Avançado" at bounding box center [142, 60] width 95 height 8
